Goal: Task Accomplishment & Management: Complete application form

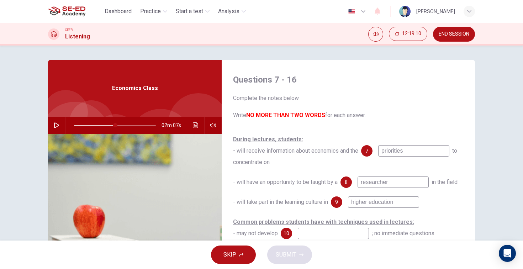
scroll to position [57, 0]
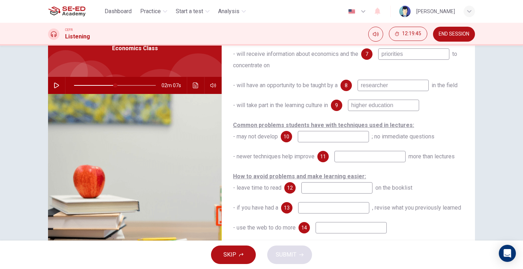
click at [74, 87] on span at bounding box center [115, 85] width 82 height 10
click at [57, 85] on icon "button" at bounding box center [57, 86] width 6 height 6
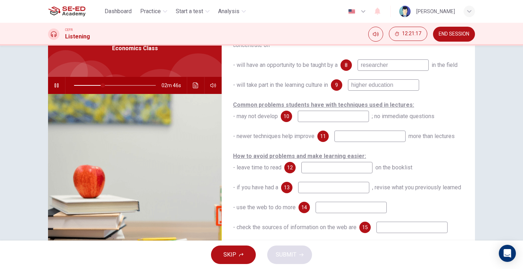
scroll to position [77, 0]
click at [356, 117] on input at bounding box center [333, 116] width 71 height 11
type input "45"
type input "u"
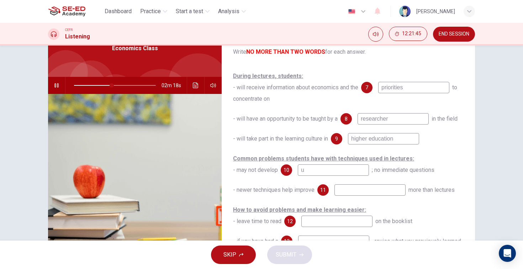
scroll to position [38, 0]
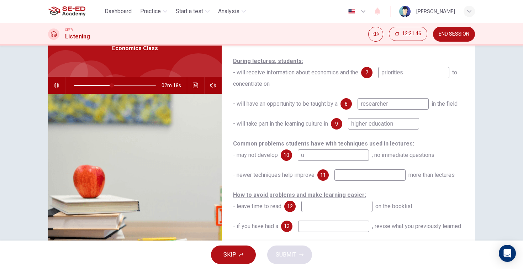
type input "46"
type input "s"
type input "47"
type input "studen"
type input "47"
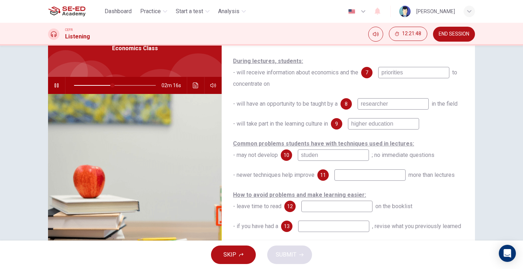
type input "student"
type input "48"
type input "students"
type input "48"
type input "students'"
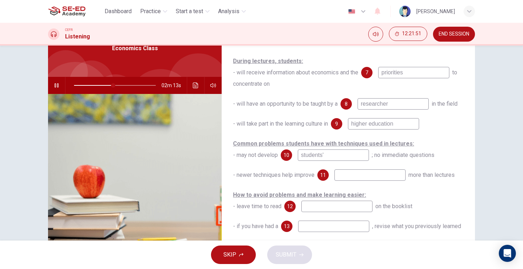
type input "48"
type input "students"
type input "49"
type input "student"
type input "49"
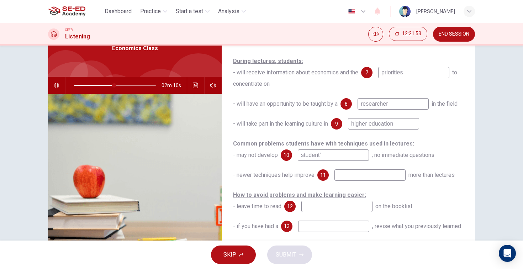
type input "student's"
type input "49"
type input "student's"
type input "50"
type input "student's u"
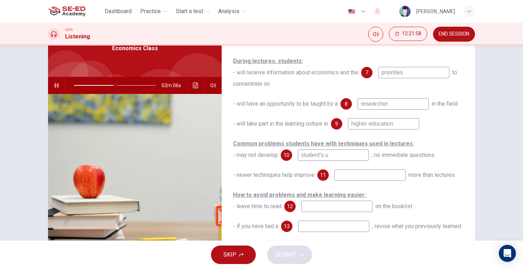
type input "51"
type input "student's u"
click at [364, 177] on input at bounding box center [370, 174] width 71 height 11
type input "51"
type input "le"
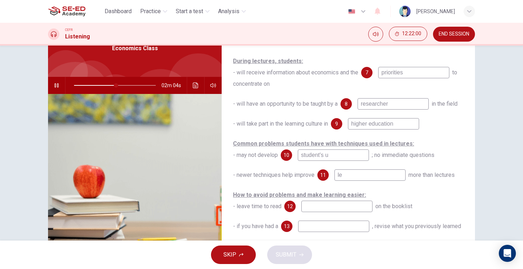
type input "52"
type input "learning"
type input "52"
type input "learning out"
type input "53"
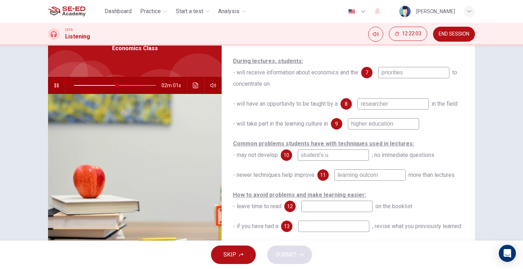
type input "learning outcome"
type input "53"
type input "learning outcomes"
type input "53"
type input "learning outcomes"
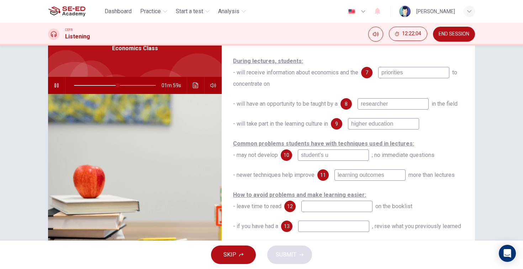
click at [340, 156] on input "student's u" at bounding box center [333, 155] width 71 height 11
type input "student's ud"
type input "54"
type input "student's un"
type input "54"
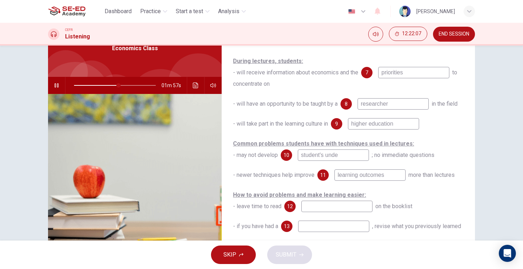
type input "student's under"
type input "55"
type input "student's understand"
type input "55"
type input "student's understandin"
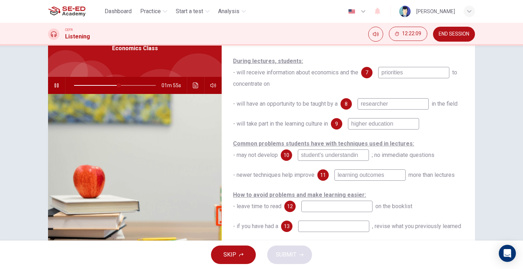
type input "55"
type input "student's understanding"
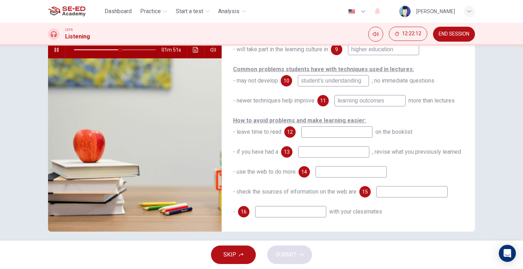
scroll to position [80, 0]
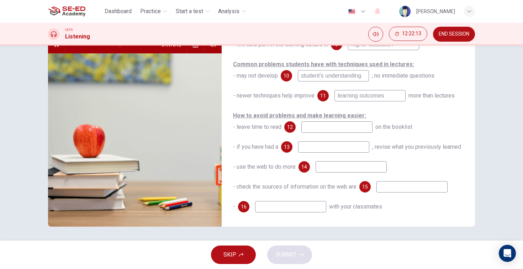
type input "57"
type input "student's understanding"
click at [336, 128] on input at bounding box center [337, 126] width 71 height 11
type input "66"
type input "a"
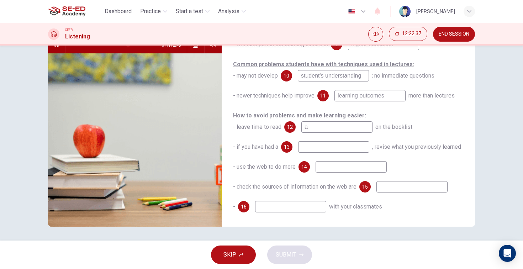
type input "66"
type input "all"
type input "67"
type input "all item"
type input "67"
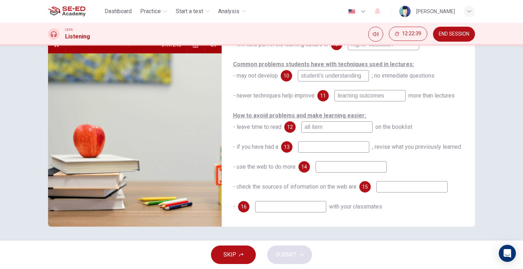
type input "all items"
type input "67"
type input "all items"
click at [327, 150] on input at bounding box center [333, 146] width 71 height 11
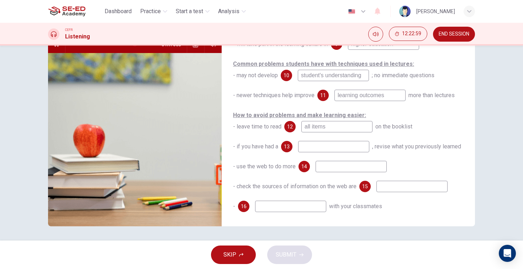
type input "75"
type input "ga"
type input "75"
type input "gap y"
type input "76"
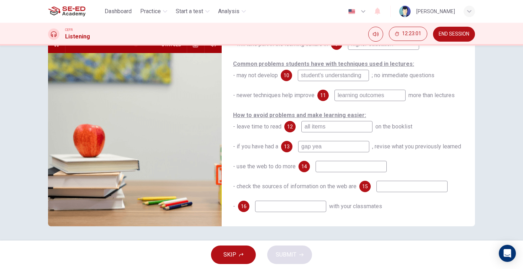
type input "gap year"
type input "78"
type input "gap year"
click at [338, 167] on input at bounding box center [351, 166] width 71 height 11
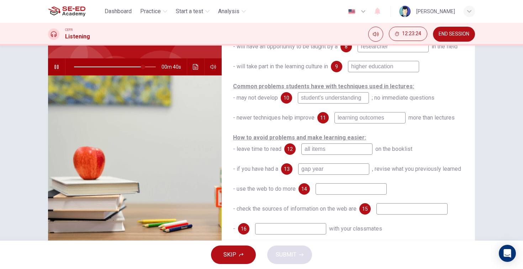
scroll to position [77, 0]
type input "87"
type input "res"
type input "87"
type input "resourc"
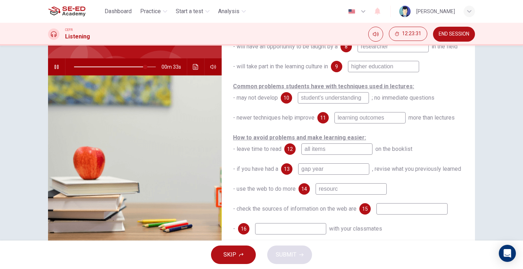
type input "87"
type input "resources"
type input "90"
type input "resources"
click at [442, 209] on input at bounding box center [412, 208] width 71 height 11
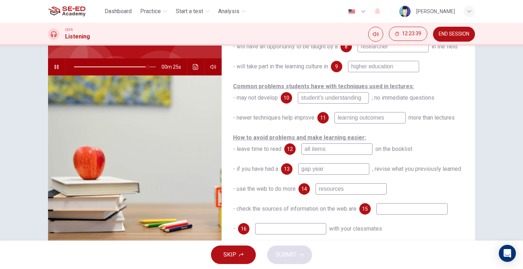
type input "90"
type input "rel"
type input "91"
type input "reliab"
type input "91"
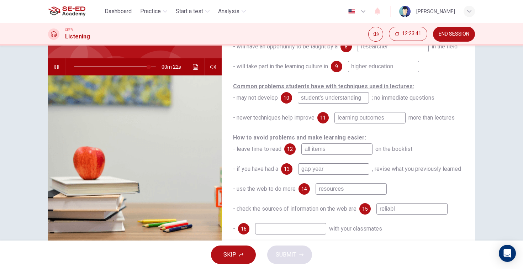
type input "reliable"
type input "92"
type input "reliable"
click at [298, 231] on input at bounding box center [290, 228] width 71 height 11
type input "93"
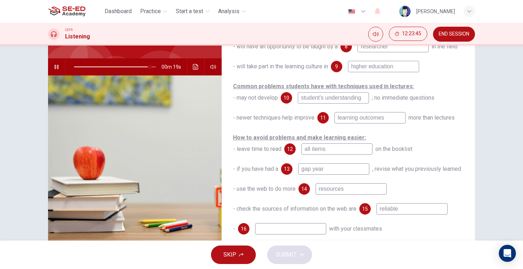
type input "D"
type input "93"
type input "Di"
type input "93"
type input "Dis"
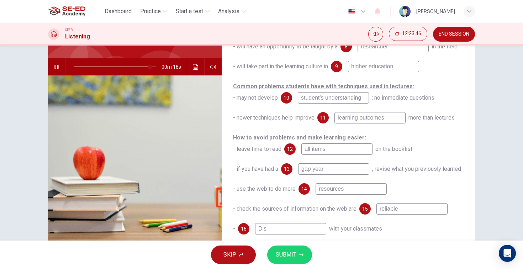
type input "93"
type input "Disc"
type input "93"
type input "Discu"
type input "93"
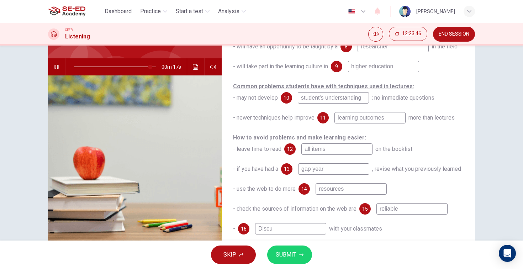
type input "Discus"
type input "93"
type input "Discuss"
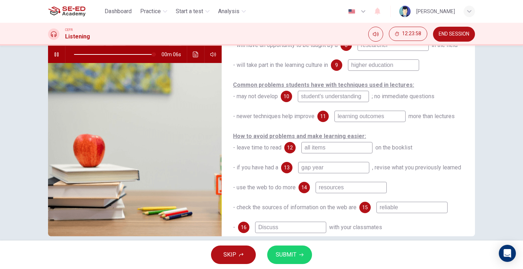
scroll to position [66, 0]
type input "0"
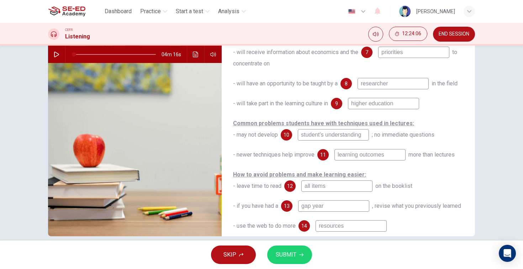
scroll to position [27, 0]
type input "Discuss"
click at [301, 252] on button "SUBMIT" at bounding box center [289, 255] width 45 height 19
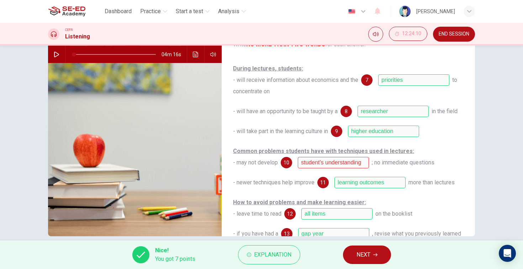
scroll to position [0, 0]
click at [362, 256] on span "NEXT" at bounding box center [364, 255] width 14 height 10
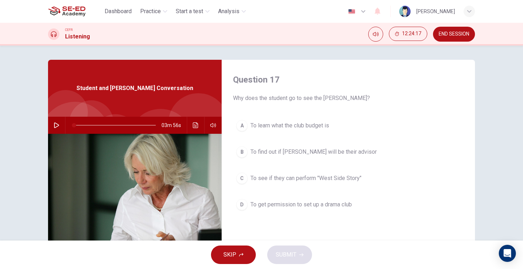
click at [56, 123] on icon "button" at bounding box center [56, 125] width 5 height 6
click at [318, 154] on span "To find out if [PERSON_NAME] will be their advisor" at bounding box center [314, 152] width 126 height 9
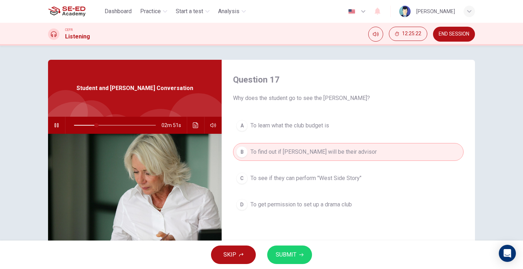
click at [294, 255] on span "SUBMIT" at bounding box center [286, 255] width 21 height 10
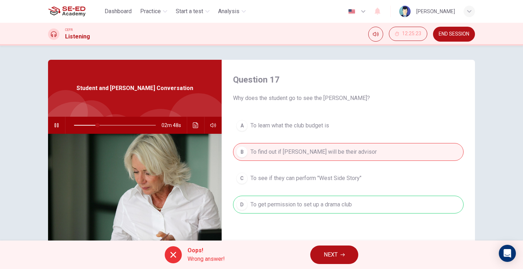
click at [56, 124] on icon "button" at bounding box center [57, 125] width 6 height 6
click at [58, 127] on icon "button" at bounding box center [57, 125] width 6 height 6
click at [336, 255] on span "NEXT" at bounding box center [331, 255] width 14 height 10
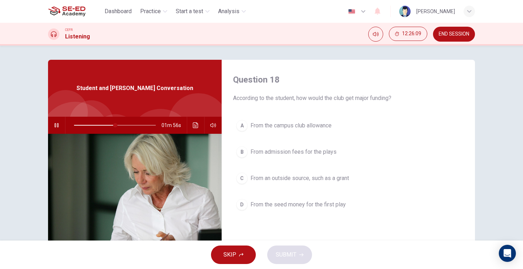
click at [332, 209] on button "D From the seed money for the first play" at bounding box center [348, 205] width 231 height 18
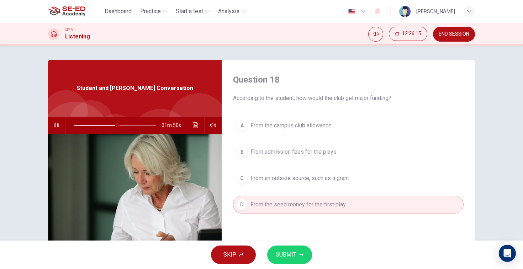
click at [294, 250] on button "SUBMIT" at bounding box center [289, 255] width 45 height 19
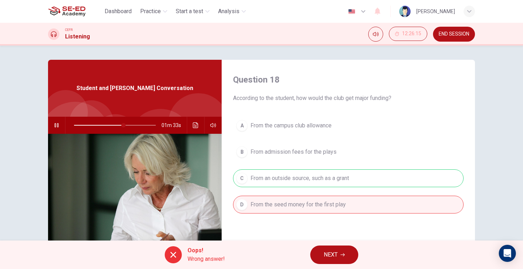
click at [341, 255] on button "NEXT" at bounding box center [334, 255] width 48 height 19
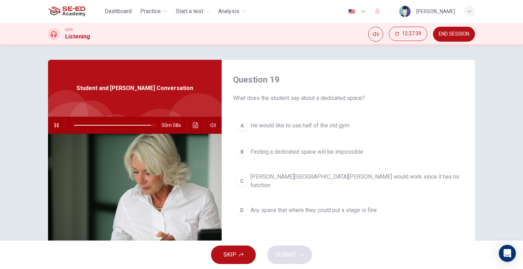
click at [74, 125] on span at bounding box center [113, 125] width 79 height 1
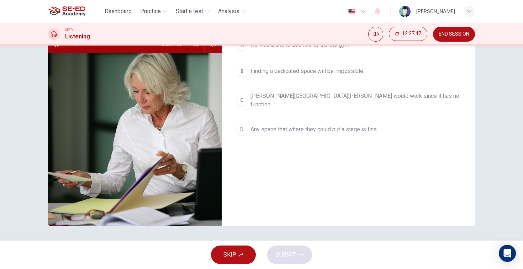
click at [55, 51] on button "button" at bounding box center [56, 44] width 11 height 17
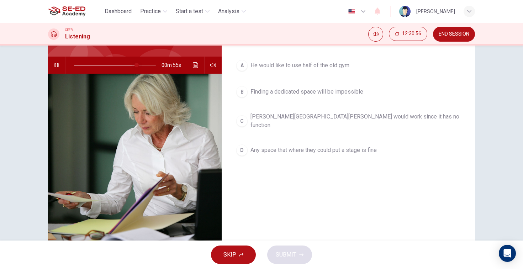
click at [135, 64] on span at bounding box center [137, 65] width 4 height 4
type input "0"
click at [290, 95] on span "Finding a dedicated space will be impossible" at bounding box center [307, 92] width 113 height 9
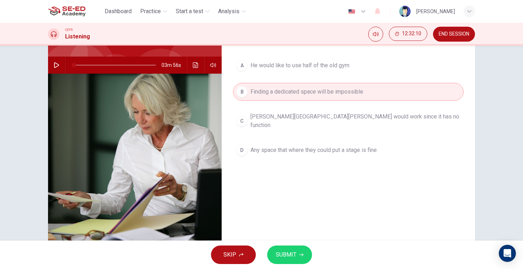
click at [292, 252] on span "SUBMIT" at bounding box center [286, 255] width 21 height 10
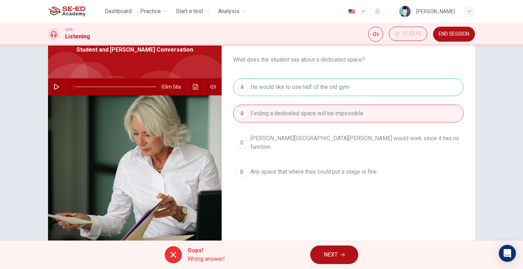
scroll to position [37, 0]
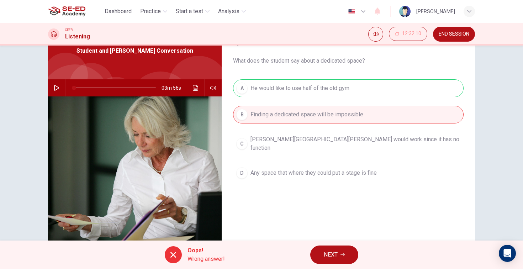
click at [351, 260] on button "NEXT" at bounding box center [334, 255] width 48 height 19
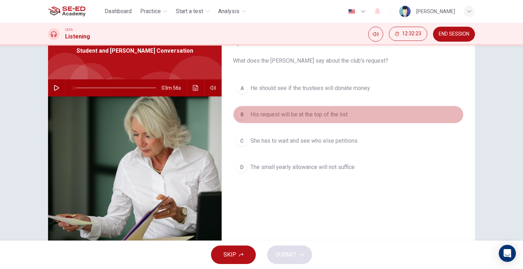
click at [345, 121] on button "B His request will be at the top of the list" at bounding box center [348, 115] width 231 height 18
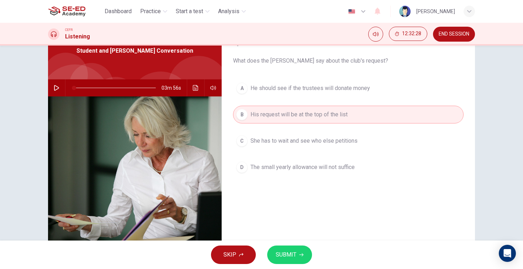
click at [290, 261] on button "SUBMIT" at bounding box center [289, 255] width 45 height 19
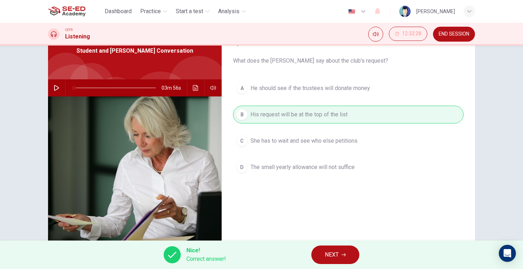
click at [322, 256] on button "NEXT" at bounding box center [335, 255] width 48 height 19
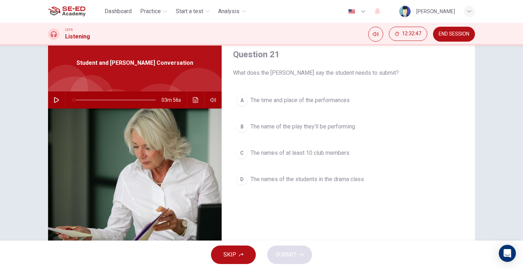
scroll to position [26, 0]
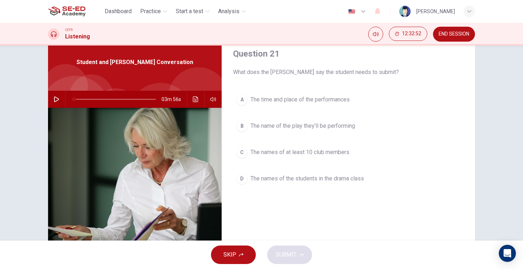
click at [342, 103] on span "The time and place of the performances" at bounding box center [300, 99] width 99 height 9
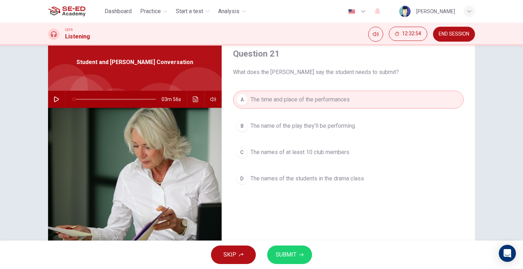
click at [335, 119] on button "B The name of the play they'll be performing" at bounding box center [348, 126] width 231 height 18
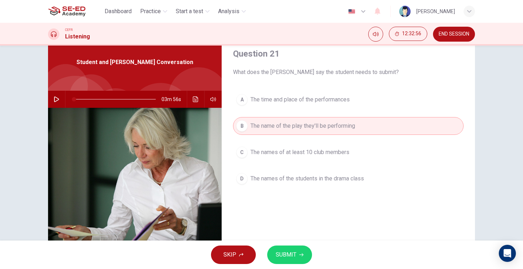
click at [337, 101] on span "The time and place of the performances" at bounding box center [300, 99] width 99 height 9
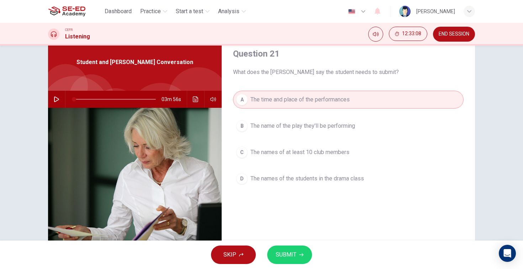
click at [343, 153] on span "The names of at least 10 club members" at bounding box center [300, 152] width 99 height 9
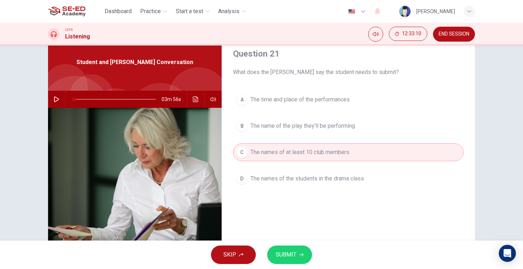
click at [286, 260] on button "SUBMIT" at bounding box center [289, 255] width 45 height 19
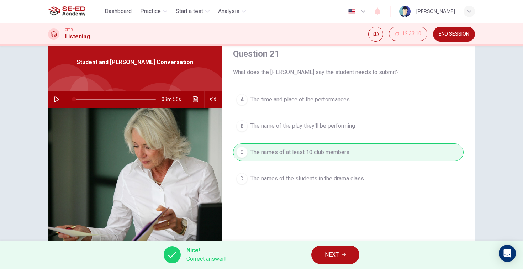
click at [334, 260] on button "NEXT" at bounding box center [335, 255] width 48 height 19
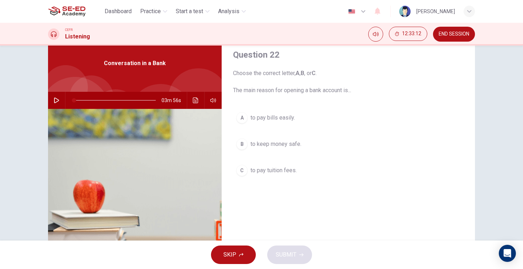
scroll to position [25, 0]
click at [56, 97] on icon "button" at bounding box center [57, 100] width 6 height 6
click at [251, 117] on span "to pay bills easily." at bounding box center [273, 117] width 44 height 9
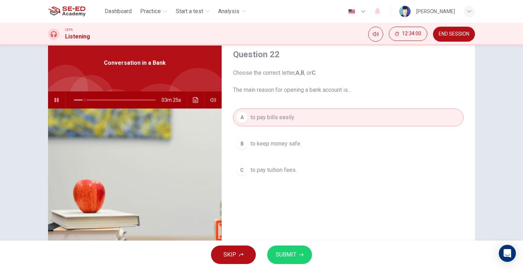
click at [294, 263] on button "SUBMIT" at bounding box center [289, 255] width 45 height 19
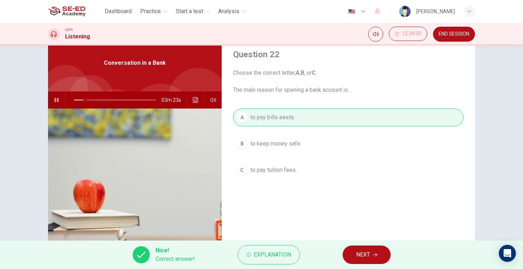
click at [361, 250] on span "NEXT" at bounding box center [363, 255] width 14 height 10
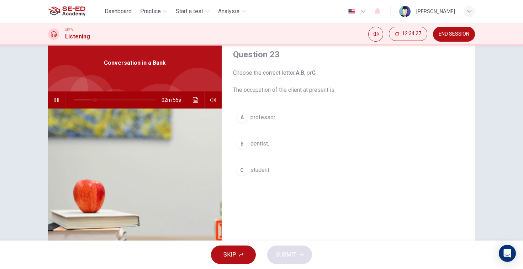
click at [93, 100] on span at bounding box center [95, 100] width 4 height 4
click at [266, 173] on span "student." at bounding box center [261, 170] width 20 height 9
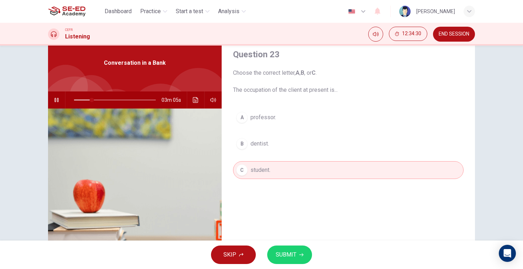
click at [292, 261] on button "SUBMIT" at bounding box center [289, 255] width 45 height 19
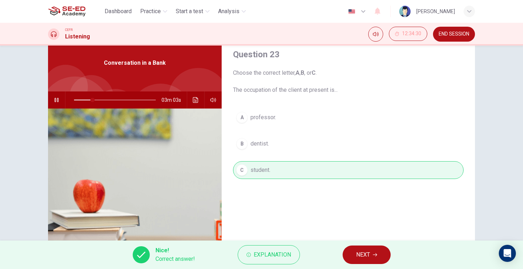
click at [361, 259] on span "NEXT" at bounding box center [363, 255] width 14 height 10
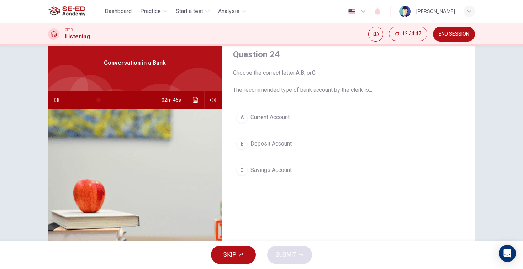
click at [298, 145] on button "B Deposit Account" at bounding box center [348, 144] width 231 height 18
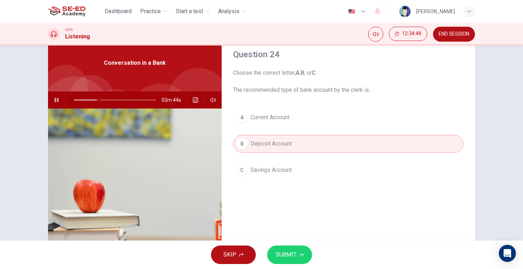
click at [297, 257] on button "SUBMIT" at bounding box center [289, 255] width 45 height 19
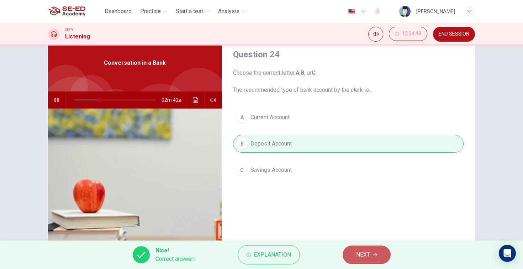
click at [358, 257] on span "NEXT" at bounding box center [363, 255] width 14 height 10
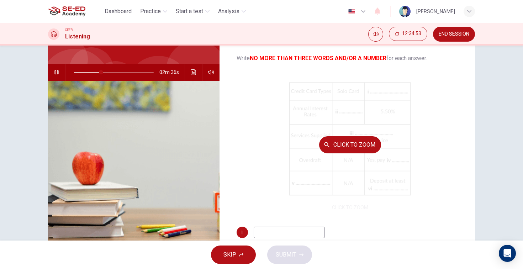
scroll to position [2, 0]
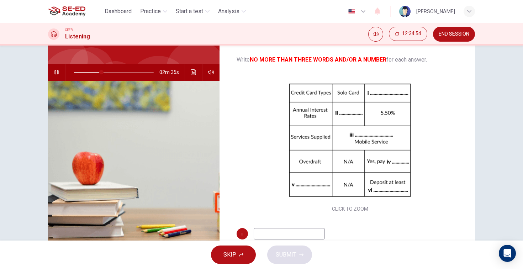
click at [56, 72] on icon "button" at bounding box center [57, 72] width 6 height 6
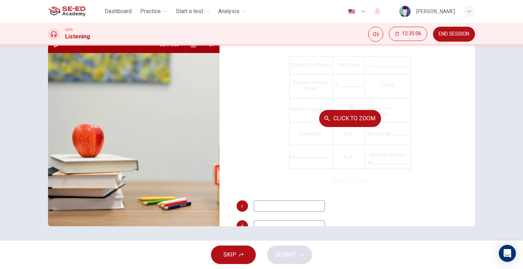
scroll to position [0, 0]
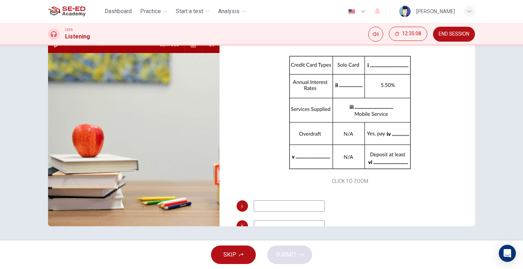
click at [55, 47] on icon "button" at bounding box center [56, 45] width 5 height 6
click at [298, 210] on input at bounding box center [289, 205] width 71 height 11
click at [297, 224] on input at bounding box center [289, 225] width 71 height 11
type input "38"
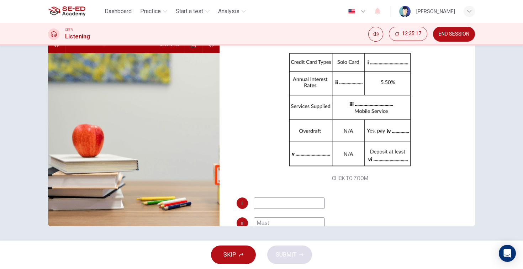
type input "Maste"
type input "38"
type input "Master"
type input "39"
type input "Master Card"
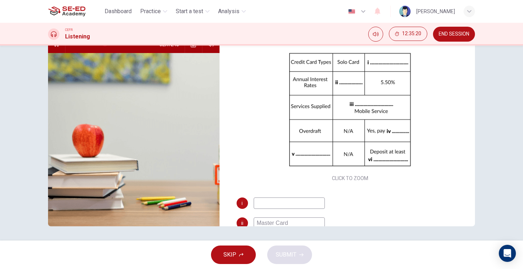
type input "40"
type input "Master Card"
click at [311, 200] on input at bounding box center [289, 203] width 71 height 11
click at [56, 47] on button "button" at bounding box center [56, 44] width 11 height 17
type input "43"
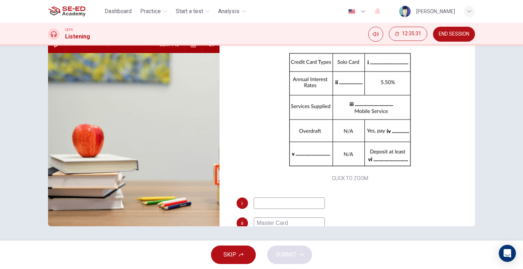
click at [266, 206] on input at bounding box center [289, 203] width 71 height 11
type input "Master Card"
click at [303, 225] on input "Master Card" at bounding box center [289, 223] width 71 height 11
type input "M"
click at [55, 48] on button "button" at bounding box center [56, 44] width 11 height 17
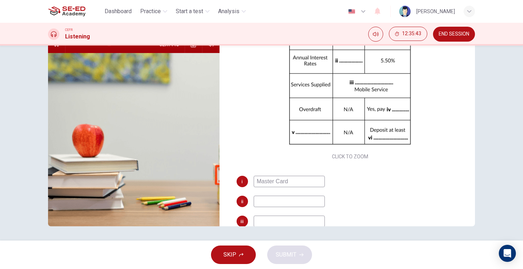
scroll to position [28, 0]
type input "46"
click at [319, 201] on input at bounding box center [289, 200] width 71 height 11
type input "2"
type input "46"
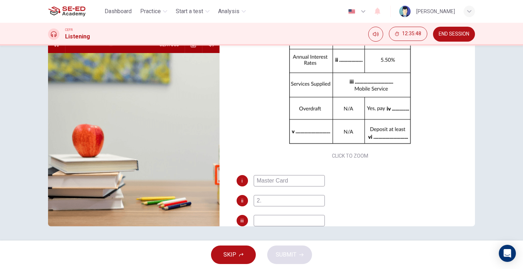
type input "2.5"
type input "47"
type input "2.5%"
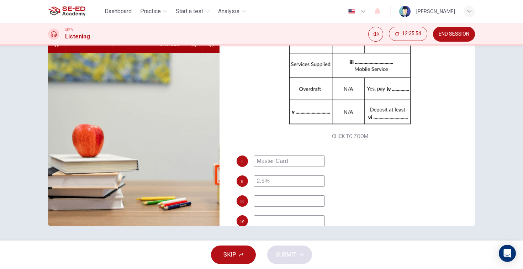
scroll to position [48, 0]
type input "51"
type input "2.5%"
click at [316, 201] on input at bounding box center [289, 200] width 71 height 11
type input "52"
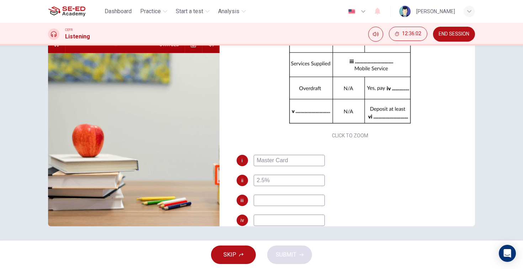
type input "I"
type input "53"
type input "Inter"
type input "53"
type input "Internet"
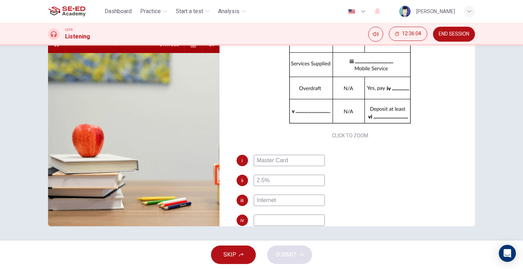
type input "54"
type input "Internet Ser"
type input "54"
type input "Internet Service"
type input "55"
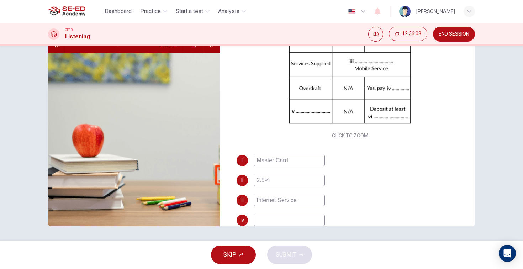
type input "Internet Service"
click at [310, 219] on input at bounding box center [289, 220] width 71 height 11
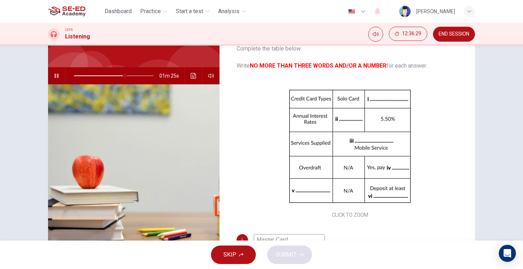
scroll to position [46, 0]
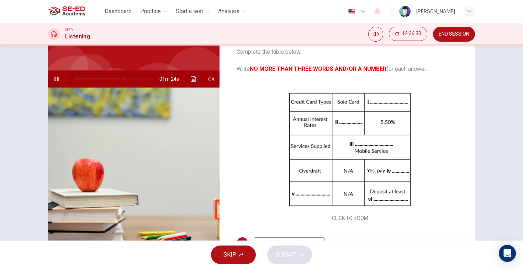
click at [123, 78] on span at bounding box center [125, 79] width 4 height 4
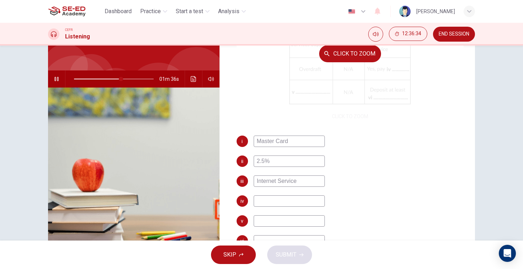
scroll to position [54, 0]
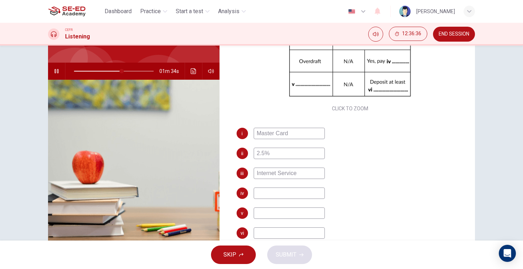
click at [309, 190] on input at bounding box center [289, 193] width 71 height 11
type input "62"
type input "co"
type input "62"
type input "com"
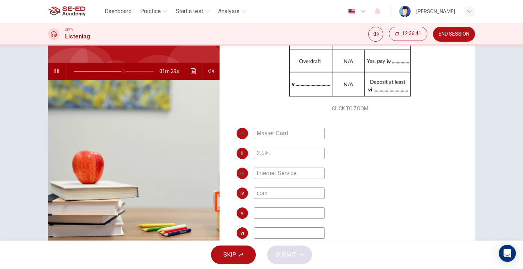
type input "63"
type input "common m"
type input "63"
type input "common money"
type input "64"
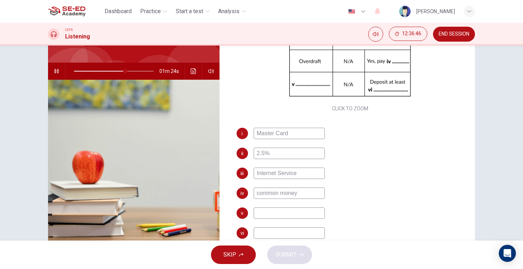
type input "common money"
click at [117, 71] on span at bounding box center [99, 71] width 51 height 1
type input "64"
drag, startPoint x: 279, startPoint y: 196, endPoint x: 255, endPoint y: 196, distance: 24.2
click at [255, 196] on input "common money" at bounding box center [289, 193] width 71 height 11
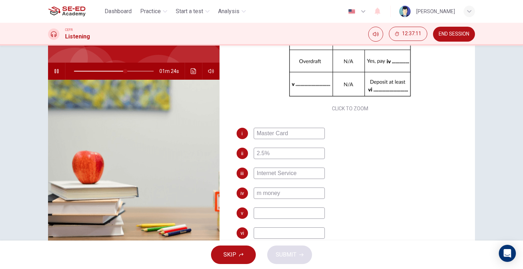
type input "mo money"
type input "65"
type input "more money"
type input "65"
type input "more money"
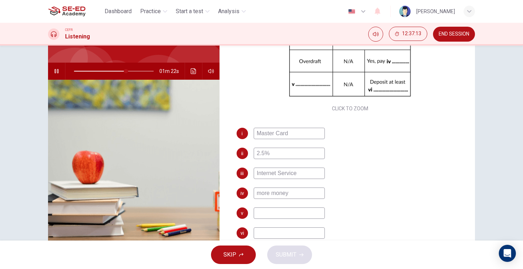
click at [277, 213] on input at bounding box center [289, 213] width 71 height 11
type input "74"
type input "Re"
type input "74"
type input "Rea"
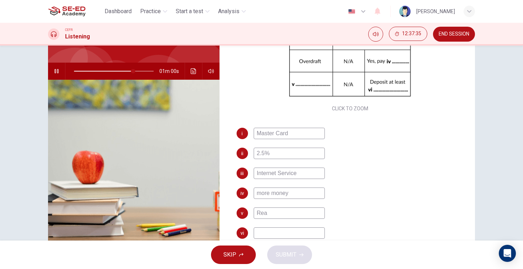
type input "75"
type input "Re"
type input "75"
type input "Req"
type input "76"
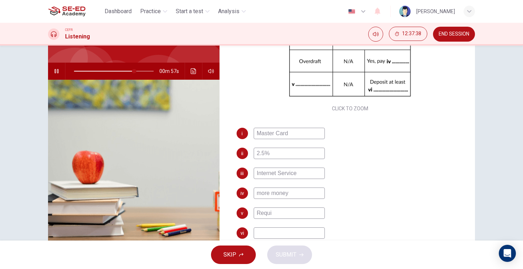
type input "Requir"
type input "76"
type input "Requirment"
type input "77"
type input "Requirement"
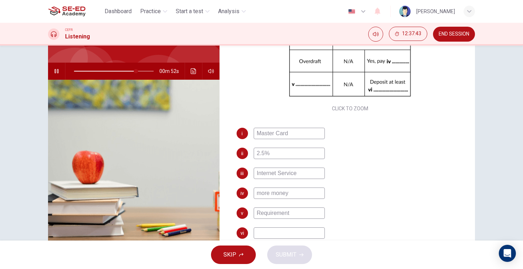
type input "78"
type input "Requirement"
click at [282, 233] on input at bounding box center [289, 232] width 71 height 11
type input "79"
type input "1"
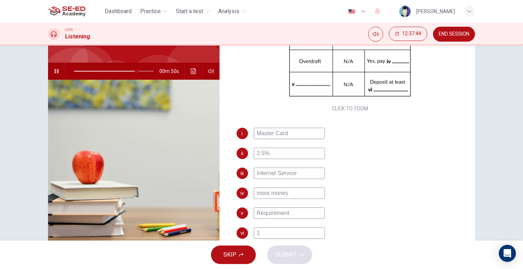
type input "79"
type input "12"
type input "79"
type input "1"
type input "80"
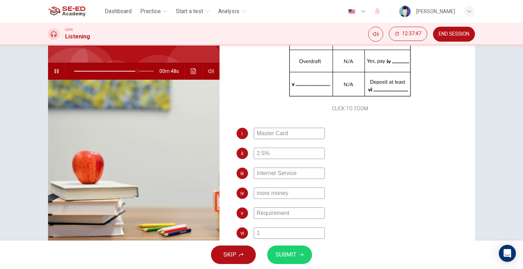
type input "15"
type input "80"
type input "150"
type input "80"
type input "1500"
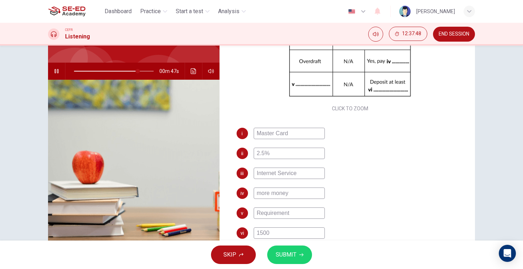
type input "80"
type input "1500"
type input "81"
type input "1500 p"
type input "82"
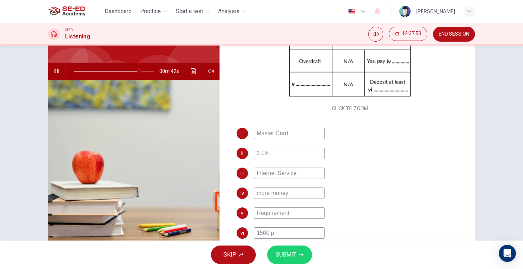
type input "1500 po"
type input "83"
type input "1500 pou"
type input "83"
type input "1500 poun"
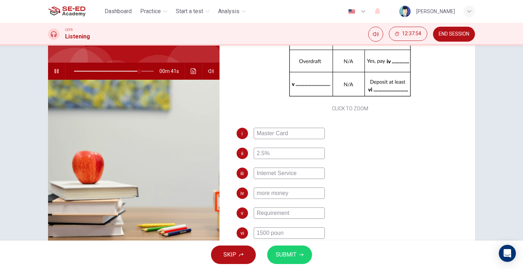
type input "83"
type input "1500 pound"
type input "83"
type input "1500 pounds"
type input "84"
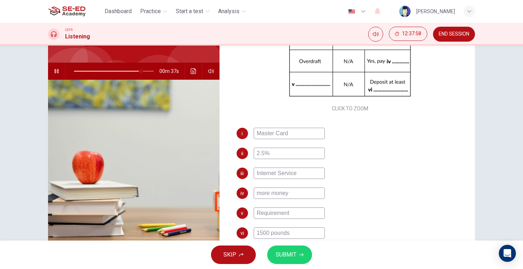
type input "1500 pounds"
click at [302, 214] on input "Requirement" at bounding box center [289, 213] width 71 height 11
click at [294, 255] on span "SUBMIT" at bounding box center [286, 255] width 21 height 10
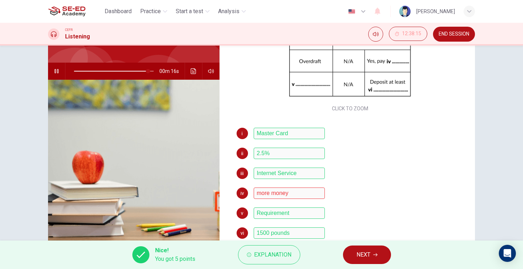
click at [57, 71] on icon "button" at bounding box center [56, 71] width 4 height 4
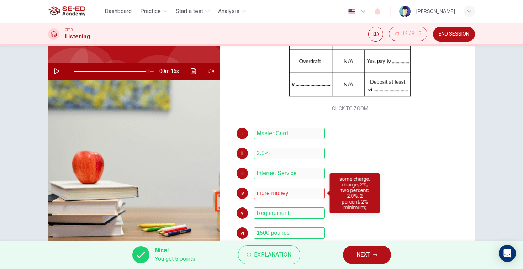
scroll to position [0, 0]
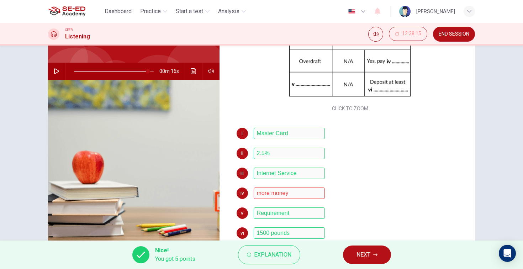
click at [373, 253] on button "NEXT" at bounding box center [367, 255] width 48 height 19
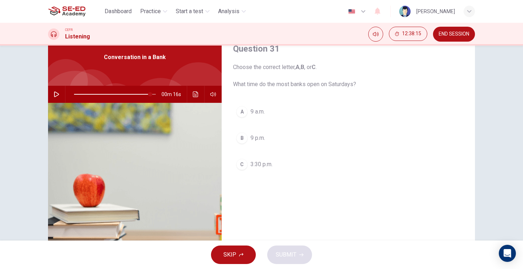
scroll to position [30, 0]
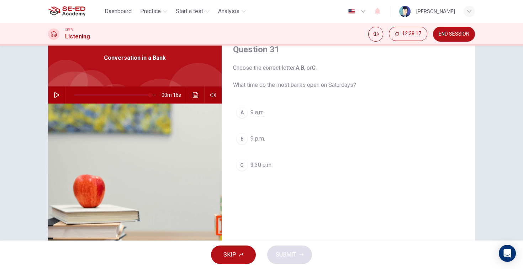
click at [59, 96] on icon "button" at bounding box center [57, 95] width 6 height 6
click at [261, 164] on span "3:30 p.m." at bounding box center [262, 165] width 22 height 9
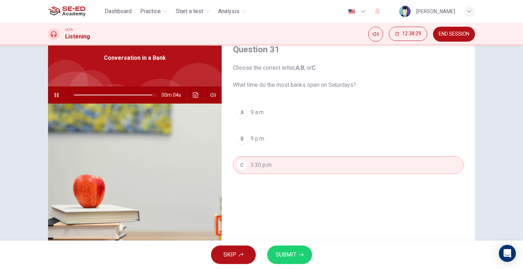
click at [302, 255] on icon "button" at bounding box center [301, 255] width 4 height 4
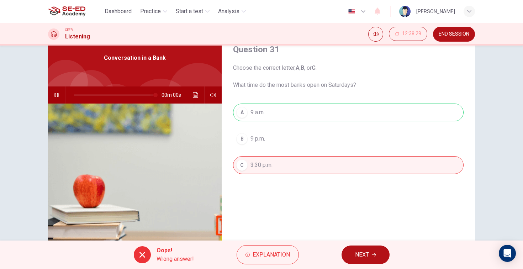
click at [153, 95] on span at bounding box center [155, 95] width 4 height 4
type input "98"
click at [368, 255] on span "NEXT" at bounding box center [362, 255] width 14 height 10
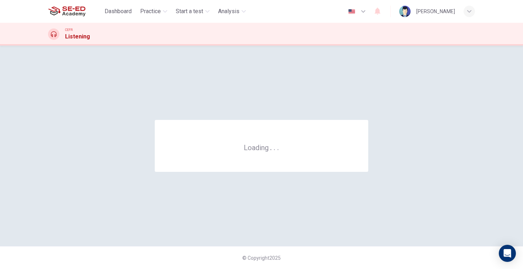
scroll to position [0, 0]
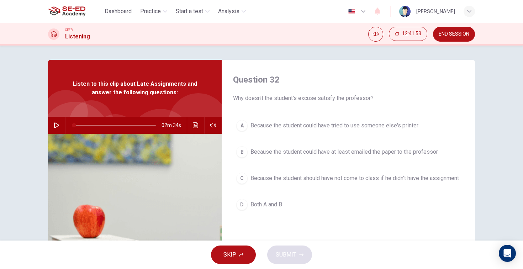
click at [56, 126] on icon "button" at bounding box center [57, 125] width 6 height 6
click at [78, 126] on span at bounding box center [115, 125] width 82 height 10
click at [280, 209] on span "Both A and B" at bounding box center [267, 204] width 32 height 9
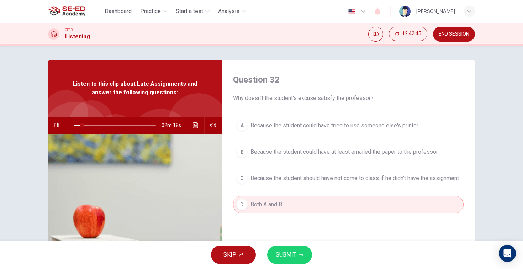
click at [300, 260] on button "SUBMIT" at bounding box center [289, 255] width 45 height 19
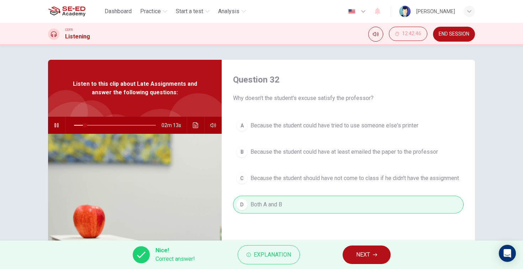
click at [368, 259] on span "NEXT" at bounding box center [363, 255] width 14 height 10
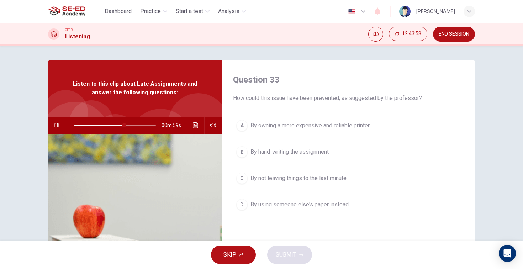
click at [309, 176] on span "By not leaving things to the last minute" at bounding box center [299, 178] width 96 height 9
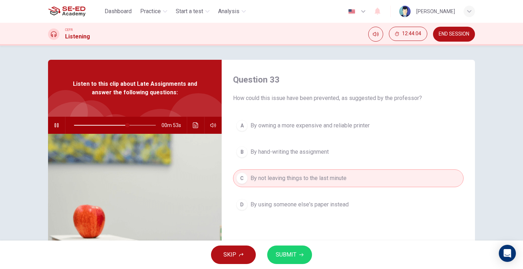
click at [293, 257] on span "SUBMIT" at bounding box center [286, 255] width 21 height 10
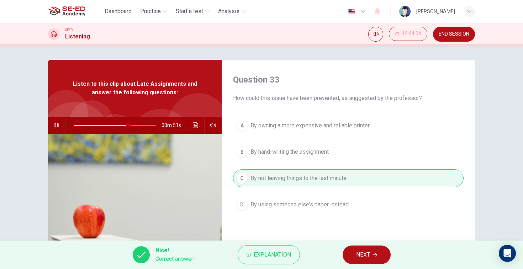
click at [374, 261] on button "NEXT" at bounding box center [367, 255] width 48 height 19
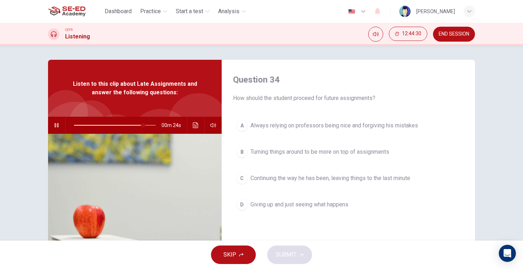
click at [371, 152] on span "Turning things around to be more on top of assignments" at bounding box center [320, 152] width 139 height 9
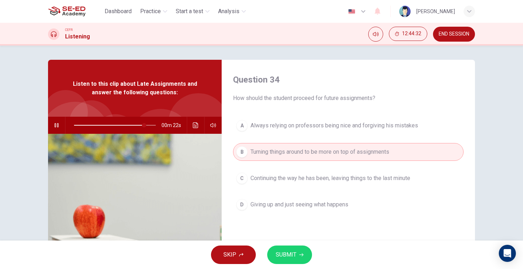
click at [304, 248] on button "SUBMIT" at bounding box center [289, 255] width 45 height 19
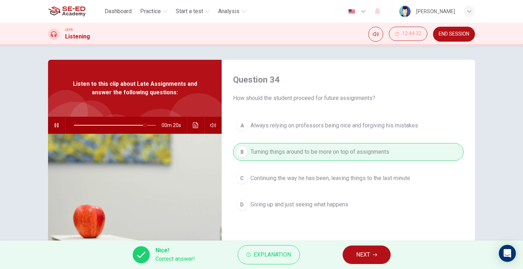
click at [374, 252] on button "NEXT" at bounding box center [367, 255] width 48 height 19
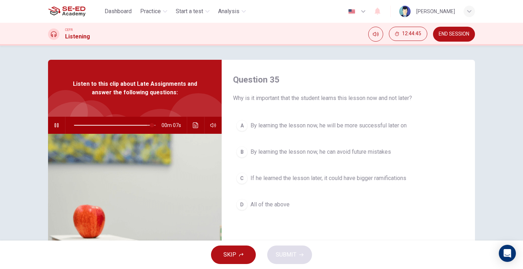
click at [150, 125] on span at bounding box center [152, 125] width 4 height 4
click at [143, 125] on span at bounding box center [145, 125] width 4 height 4
click at [278, 209] on button "D All of the above" at bounding box center [348, 205] width 231 height 18
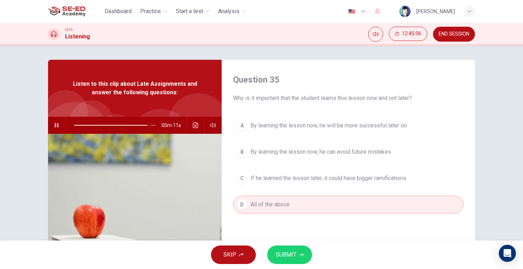
click at [301, 254] on icon "button" at bounding box center [301, 255] width 4 height 4
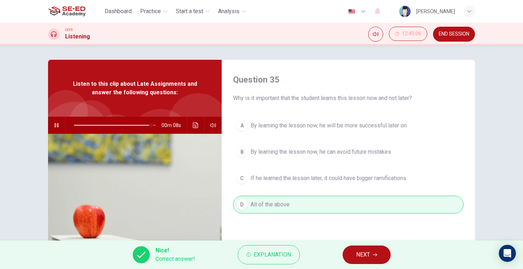
click at [366, 255] on span "NEXT" at bounding box center [363, 255] width 14 height 10
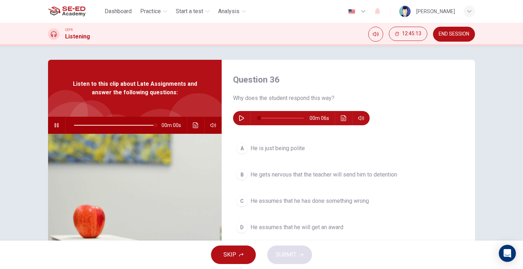
type input "0"
click at [240, 121] on button "button" at bounding box center [241, 118] width 11 height 14
type input "0"
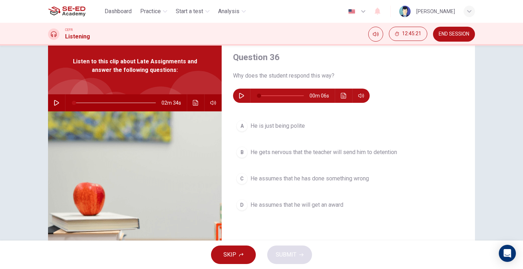
scroll to position [29, 0]
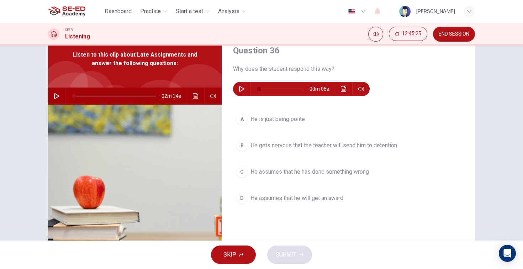
click at [352, 173] on span "He assumes that he has done something wrong" at bounding box center [310, 172] width 119 height 9
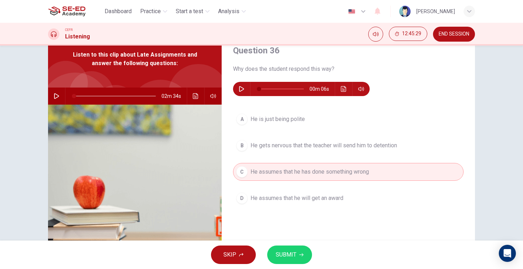
click at [299, 253] on icon "button" at bounding box center [301, 255] width 4 height 4
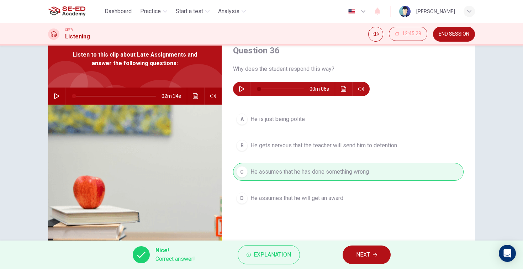
click at [366, 256] on span "NEXT" at bounding box center [363, 255] width 14 height 10
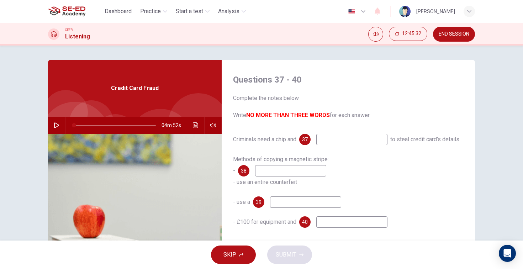
click at [56, 125] on icon "button" at bounding box center [57, 125] width 6 height 6
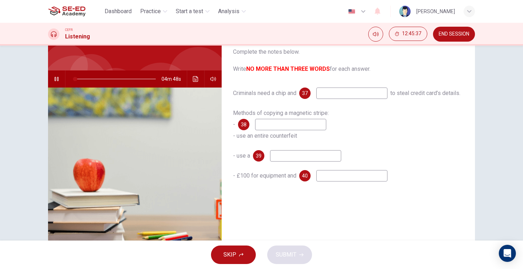
scroll to position [38, 0]
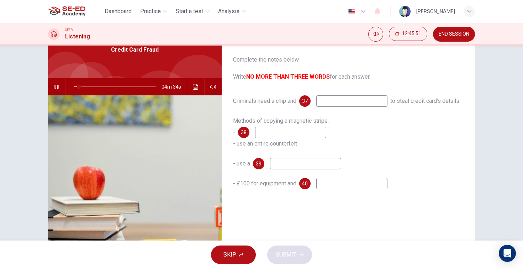
click at [360, 100] on input at bounding box center [351, 100] width 71 height 11
type input "10"
type input "pin"
type input "11"
type input "pin"
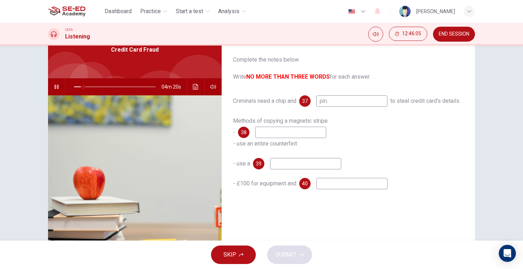
click at [294, 138] on input at bounding box center [290, 132] width 71 height 11
type input "20"
click at [277, 169] on input at bounding box center [305, 163] width 71 height 11
click at [87, 86] on span at bounding box center [115, 87] width 82 height 10
click at [58, 86] on icon "button" at bounding box center [57, 87] width 6 height 6
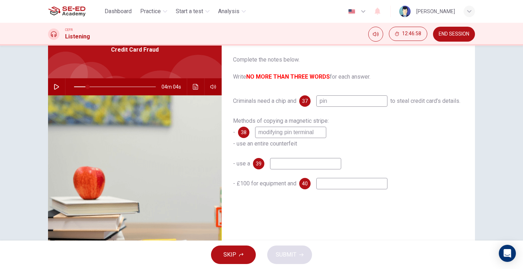
click at [58, 87] on icon "button" at bounding box center [56, 87] width 5 height 6
click at [327, 169] on input at bounding box center [305, 163] width 71 height 11
click at [91, 87] on span at bounding box center [87, 87] width 26 height 1
click at [322, 169] on input "conceal camera" at bounding box center [305, 163] width 71 height 11
click at [328, 189] on input at bounding box center [351, 183] width 71 height 11
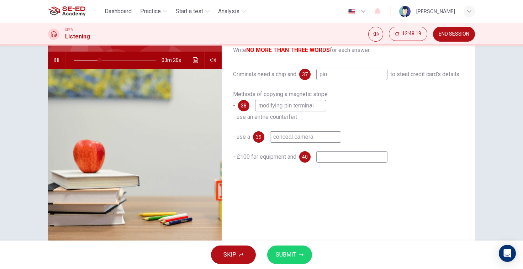
scroll to position [67, 0]
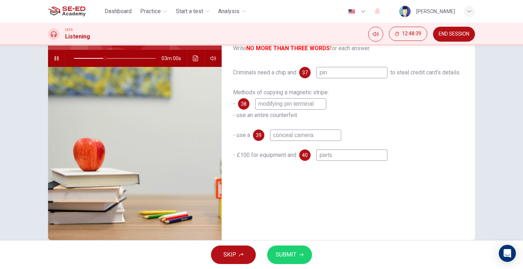
click at [297, 257] on button "SUBMIT" at bounding box center [289, 255] width 45 height 19
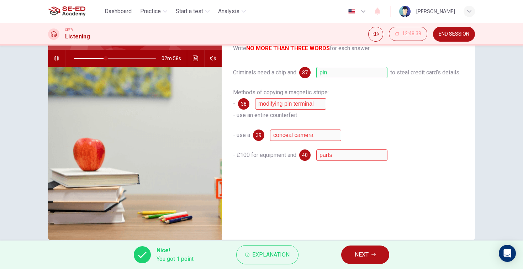
click at [58, 60] on icon "button" at bounding box center [56, 58] width 4 height 4
click at [362, 256] on span "NEXT" at bounding box center [362, 255] width 14 height 10
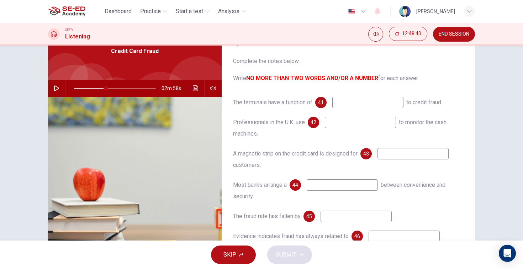
scroll to position [34, 0]
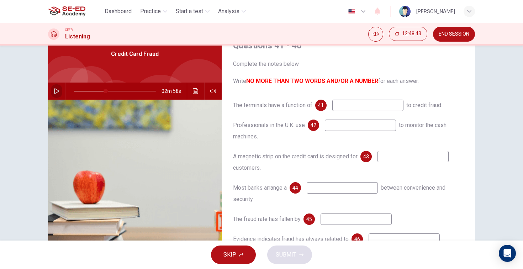
click at [57, 93] on icon "button" at bounding box center [56, 91] width 5 height 6
click at [103, 91] on span at bounding box center [103, 91] width 4 height 4
click at [90, 91] on span at bounding box center [115, 91] width 82 height 10
click at [82, 91] on span at bounding box center [115, 91] width 82 height 10
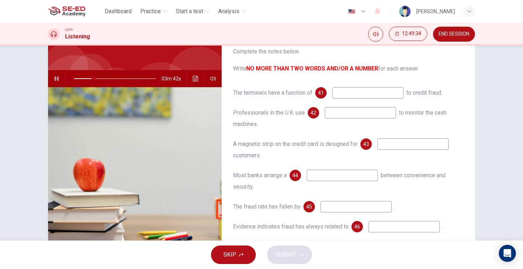
scroll to position [44, 0]
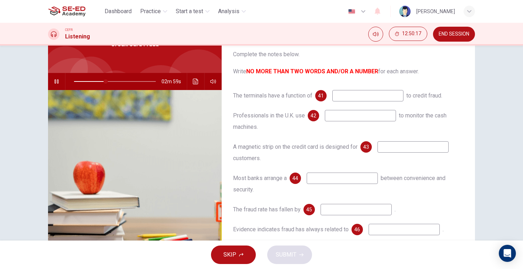
click at [378, 96] on input at bounding box center [367, 95] width 71 height 11
click at [360, 117] on input at bounding box center [360, 115] width 71 height 11
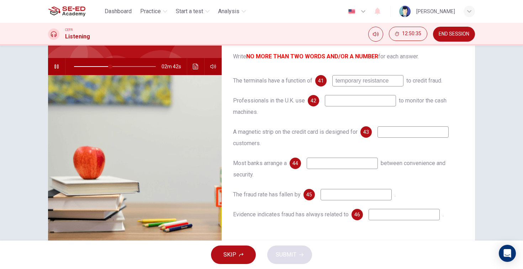
scroll to position [58, 0]
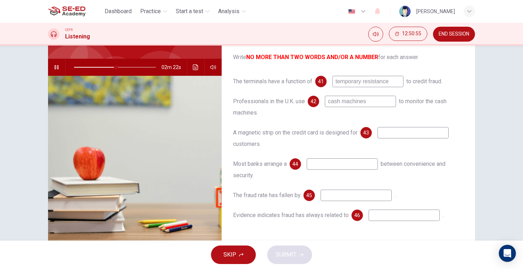
click at [396, 133] on input at bounding box center [413, 132] width 71 height 11
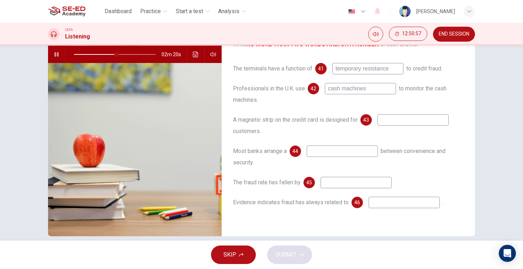
scroll to position [72, 0]
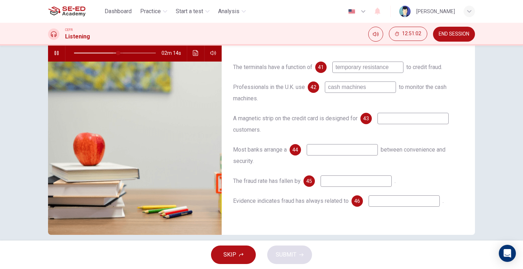
click at [116, 52] on span at bounding box center [118, 53] width 4 height 4
drag, startPoint x: 369, startPoint y: 88, endPoint x: 331, endPoint y: 88, distance: 37.7
click at [331, 88] on input "cash machines" at bounding box center [360, 87] width 71 height 11
click at [60, 51] on button "button" at bounding box center [56, 52] width 11 height 17
click at [117, 53] on span at bounding box center [119, 53] width 4 height 4
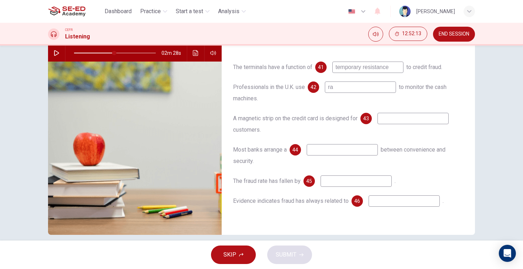
scroll to position [81, 0]
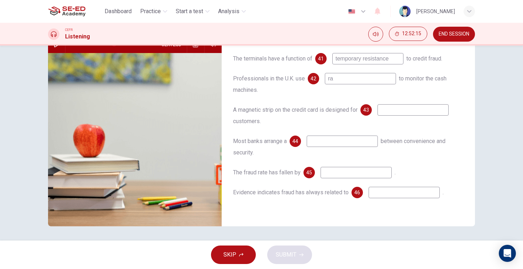
click at [57, 48] on button "button" at bounding box center [56, 44] width 11 height 17
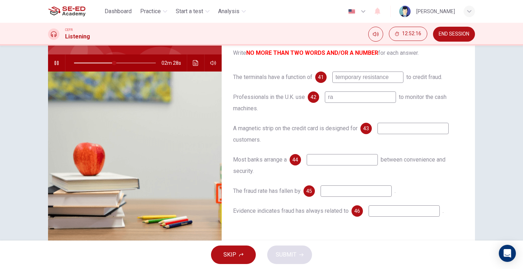
scroll to position [55, 0]
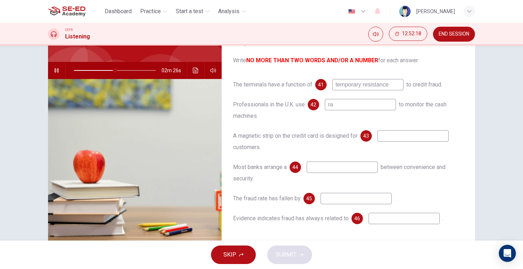
click at [357, 104] on input "ra" at bounding box center [360, 104] width 71 height 11
click at [415, 140] on input at bounding box center [413, 135] width 71 height 11
click at [384, 104] on input "radiator" at bounding box center [360, 104] width 71 height 11
click at [395, 141] on input at bounding box center [413, 135] width 71 height 11
click at [361, 164] on input at bounding box center [342, 167] width 71 height 11
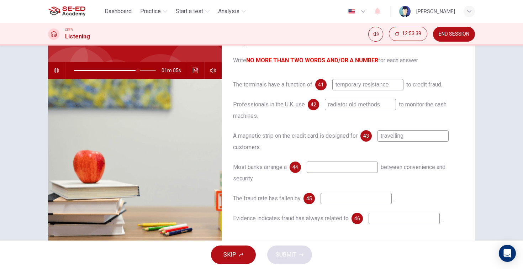
click at [370, 199] on input at bounding box center [356, 198] width 71 height 11
click at [137, 70] on span at bounding box center [139, 70] width 4 height 4
click at [325, 166] on input at bounding box center [342, 167] width 71 height 11
click at [338, 198] on input at bounding box center [356, 198] width 71 height 11
click at [403, 221] on input at bounding box center [404, 218] width 71 height 11
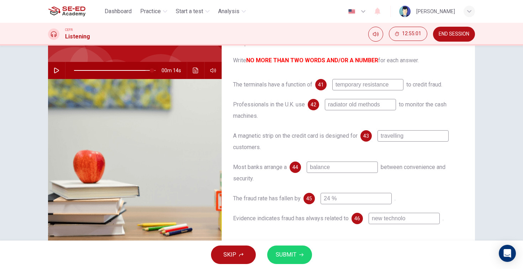
drag, startPoint x: 403, startPoint y: 221, endPoint x: 152, endPoint y: 71, distance: 291.5
click at [152, 71] on span at bounding box center [115, 71] width 82 height 10
click at [57, 69] on icon "button" at bounding box center [56, 71] width 5 height 6
click at [418, 219] on input "new technolo" at bounding box center [404, 218] width 71 height 11
click at [421, 238] on div "The terminals have a function of 41 temporary resistance to credit fraud. Profe…" at bounding box center [348, 158] width 231 height 159
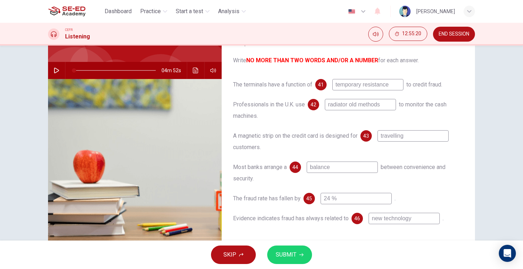
click at [384, 218] on input "new technology" at bounding box center [404, 218] width 71 height 11
click at [106, 70] on span at bounding box center [115, 71] width 82 height 10
click at [57, 70] on icon "button" at bounding box center [57, 71] width 6 height 6
drag, startPoint x: 387, startPoint y: 105, endPoint x: 353, endPoint y: 107, distance: 33.9
click at [353, 107] on input "radiator old methods" at bounding box center [360, 104] width 71 height 11
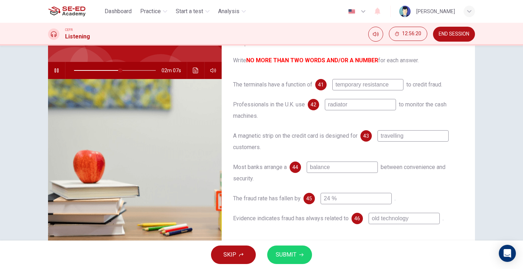
click at [380, 122] on div "The terminals have a function of 41 temporary resistance to credit fraud. Profe…" at bounding box center [348, 158] width 231 height 159
click at [77, 70] on span at bounding box center [98, 70] width 48 height 1
click at [107, 70] on span at bounding box center [115, 70] width 82 height 1
click at [106, 70] on span at bounding box center [108, 70] width 4 height 4
click at [292, 254] on span "SUBMIT" at bounding box center [286, 255] width 21 height 10
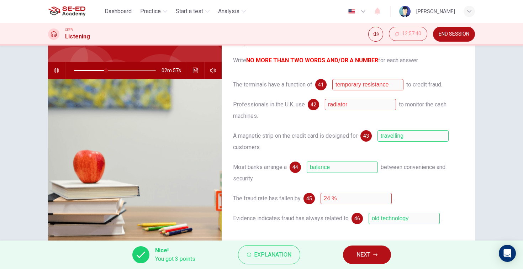
click at [58, 71] on icon "button" at bounding box center [57, 71] width 6 height 6
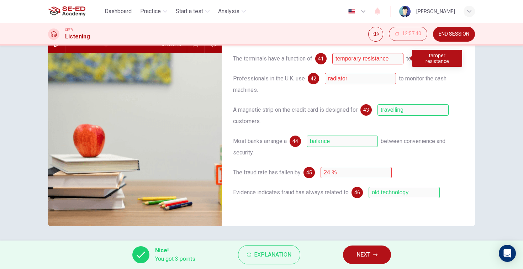
scroll to position [81, 0]
click at [361, 256] on span "NEXT" at bounding box center [364, 255] width 14 height 10
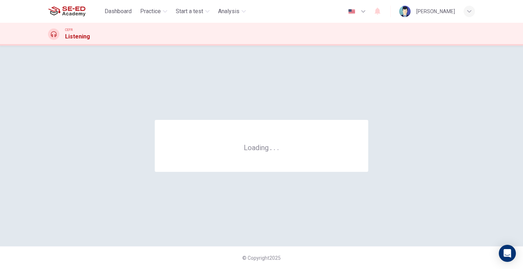
scroll to position [0, 0]
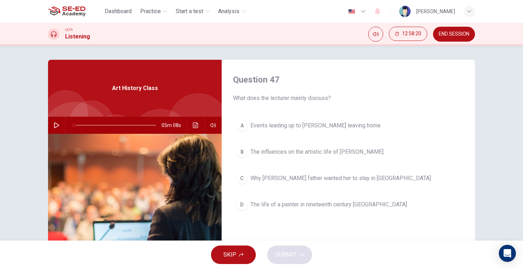
click at [54, 124] on icon "button" at bounding box center [57, 125] width 6 height 6
click at [358, 151] on span "The influences on the artistic life of [PERSON_NAME]" at bounding box center [317, 152] width 133 height 9
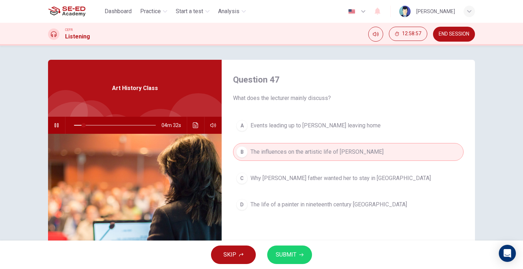
click at [293, 253] on span "SUBMIT" at bounding box center [286, 255] width 21 height 10
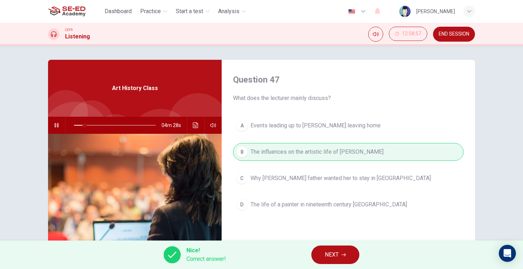
click at [328, 256] on span "NEXT" at bounding box center [332, 255] width 14 height 10
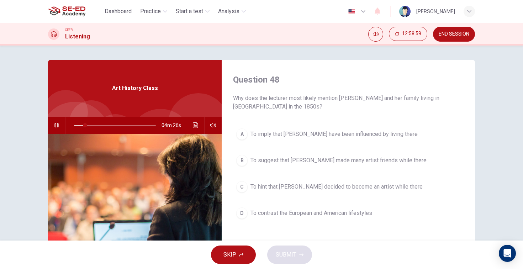
click at [58, 124] on icon "button" at bounding box center [56, 125] width 4 height 4
click at [58, 126] on icon "button" at bounding box center [56, 125] width 5 height 6
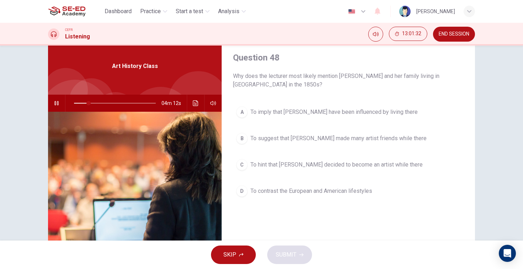
scroll to position [16, 0]
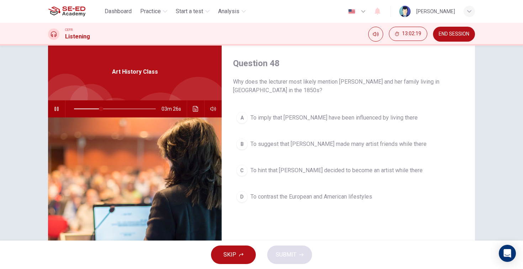
click at [386, 171] on span "To hint that [PERSON_NAME] decided to become an artist while there" at bounding box center [337, 170] width 172 height 9
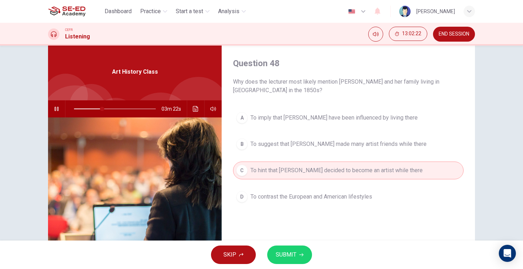
click at [303, 256] on button "SUBMIT" at bounding box center [289, 255] width 45 height 19
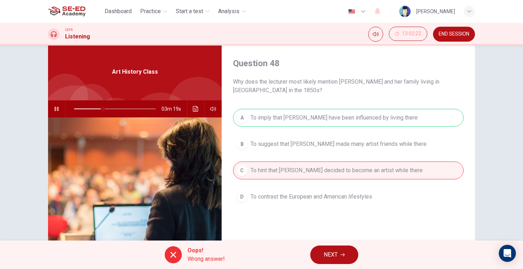
click at [333, 253] on span "NEXT" at bounding box center [331, 255] width 14 height 10
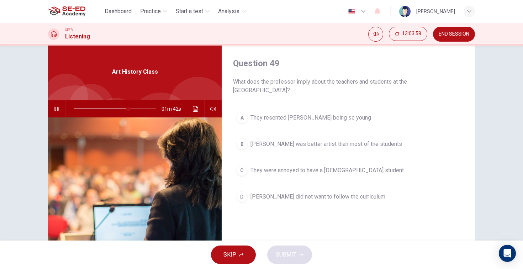
click at [358, 143] on span "[PERSON_NAME] was better artist than most of the students" at bounding box center [327, 144] width 152 height 9
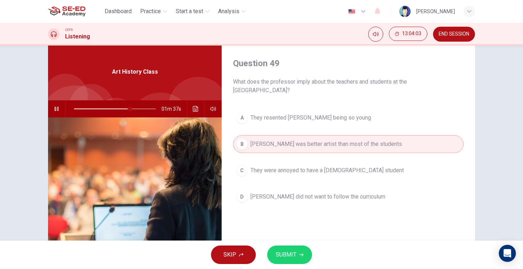
click at [300, 252] on button "SUBMIT" at bounding box center [289, 255] width 45 height 19
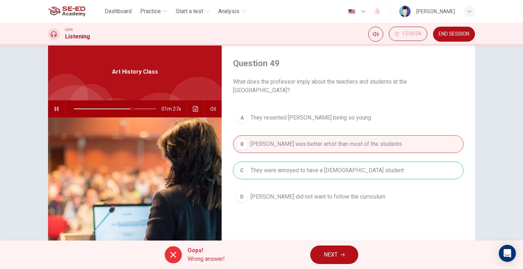
click at [345, 255] on icon "button" at bounding box center [343, 255] width 4 height 4
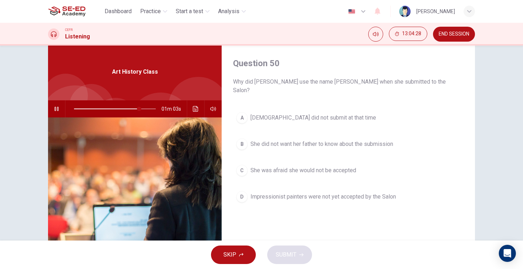
click at [357, 140] on span "She did not want her father to know about the submission" at bounding box center [322, 144] width 143 height 9
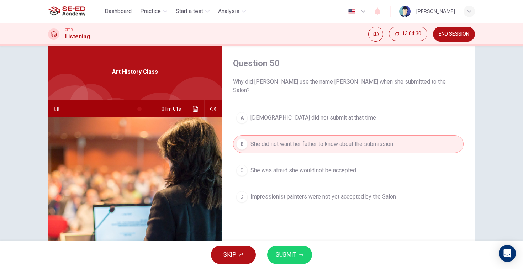
click at [294, 254] on span "SUBMIT" at bounding box center [286, 255] width 21 height 10
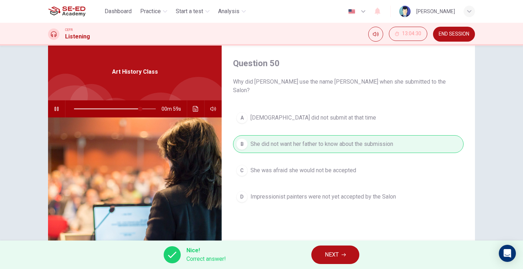
click at [343, 253] on icon "button" at bounding box center [344, 255] width 4 height 4
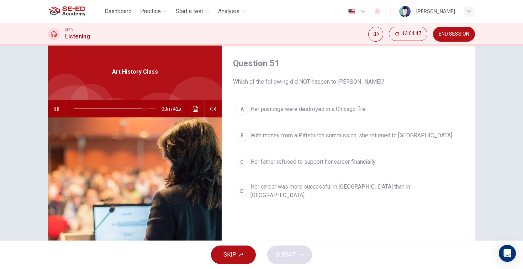
click at [331, 137] on span "With money from a Pittsburgh commission, she returned to [GEOGRAPHIC_DATA]" at bounding box center [352, 135] width 202 height 9
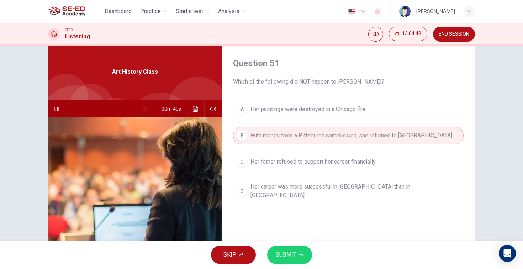
click at [298, 257] on button "SUBMIT" at bounding box center [289, 255] width 45 height 19
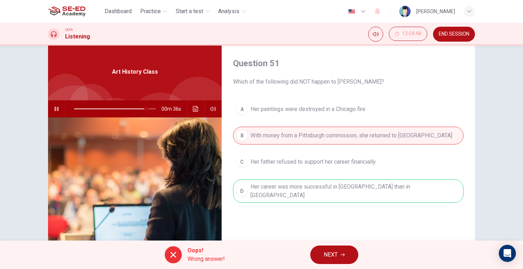
click at [332, 256] on span "NEXT" at bounding box center [331, 255] width 14 height 10
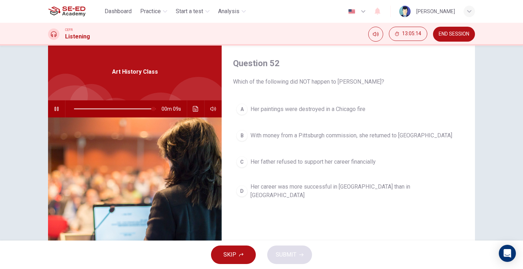
click at [281, 138] on span "With money from a Pittsburgh commission, she returned to [GEOGRAPHIC_DATA]" at bounding box center [352, 135] width 202 height 9
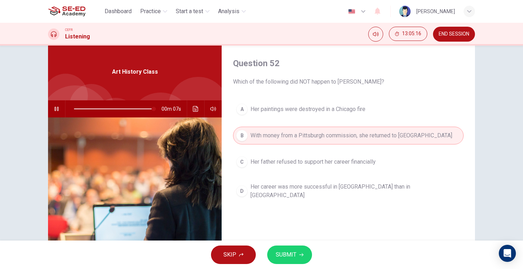
click at [290, 250] on span "SUBMIT" at bounding box center [286, 255] width 21 height 10
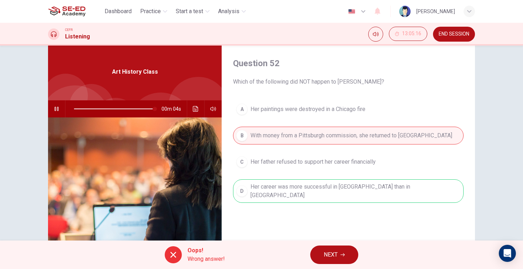
click at [333, 255] on span "NEXT" at bounding box center [331, 255] width 14 height 10
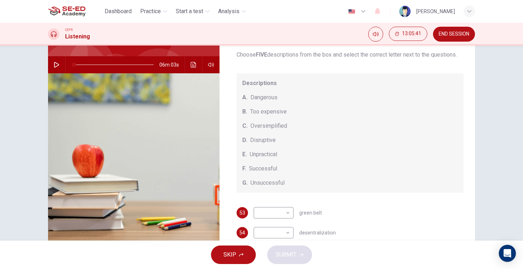
scroll to position [60, 0]
click at [56, 66] on icon "button" at bounding box center [57, 65] width 6 height 6
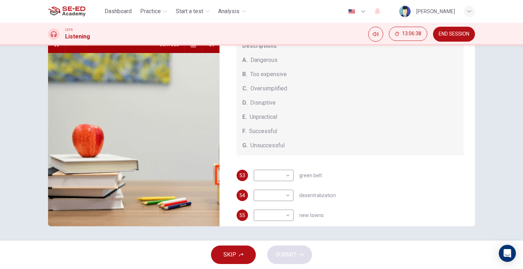
scroll to position [12, 0]
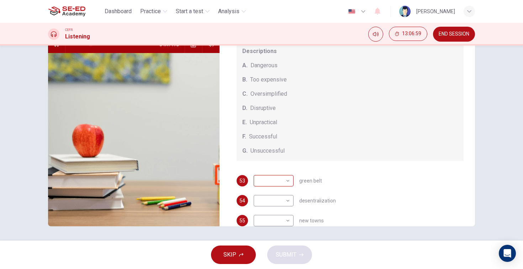
click at [290, 183] on body "This site uses cookies, as explained in our Privacy Policy . If you agree to th…" at bounding box center [261, 134] width 523 height 269
click at [275, 244] on li "F" at bounding box center [274, 246] width 40 height 11
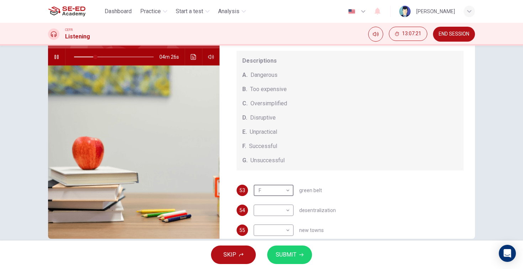
scroll to position [64, 0]
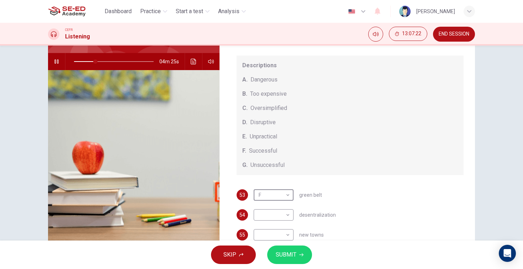
click at [85, 61] on span at bounding box center [114, 62] width 80 height 10
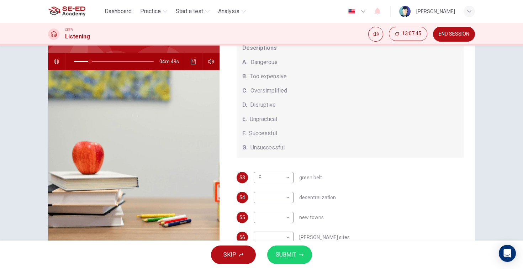
scroll to position [33, 0]
click at [288, 176] on body "This site uses cookies, as explained in our Privacy Policy . If you agree to th…" at bounding box center [261, 134] width 523 height 269
click at [279, 214] on li "C" at bounding box center [274, 210] width 40 height 11
click at [289, 197] on body "This site uses cookies, as explained in our Privacy Policy . If you agree to th…" at bounding box center [261, 134] width 523 height 269
click at [285, 232] on li "E" at bounding box center [274, 234] width 40 height 11
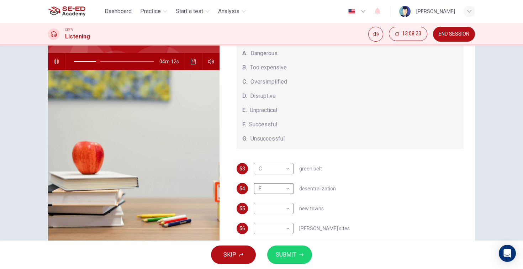
scroll to position [39, 0]
click at [289, 209] on body "This site uses cookies, as explained in our Privacy Policy . If you agree to th…" at bounding box center [261, 134] width 523 height 269
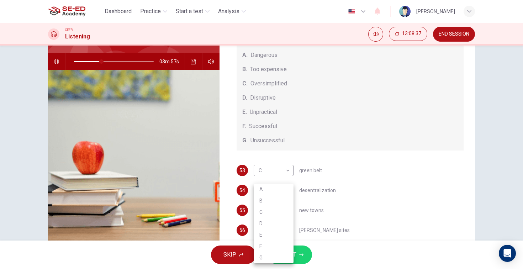
click at [278, 202] on li "B" at bounding box center [274, 200] width 40 height 11
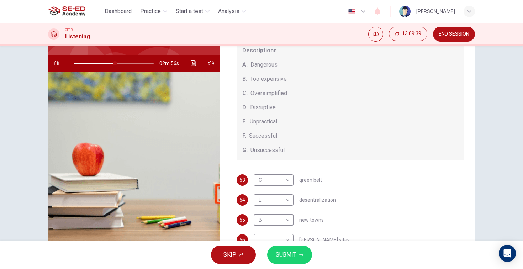
scroll to position [31, 0]
click at [109, 63] on span at bounding box center [114, 63] width 80 height 10
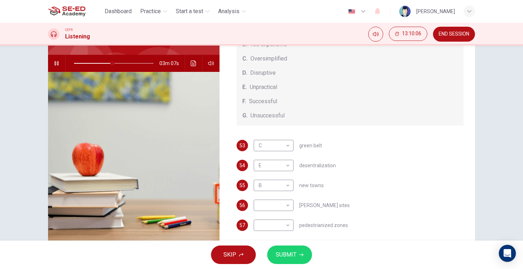
scroll to position [66, 0]
click at [289, 228] on body "This site uses cookies, as explained in our Privacy Policy . If you agree to th…" at bounding box center [261, 134] width 523 height 269
click at [276, 220] on li "D" at bounding box center [274, 223] width 40 height 11
click at [57, 63] on icon "button" at bounding box center [57, 64] width 6 height 6
click at [105, 63] on span at bounding box center [97, 63] width 47 height 1
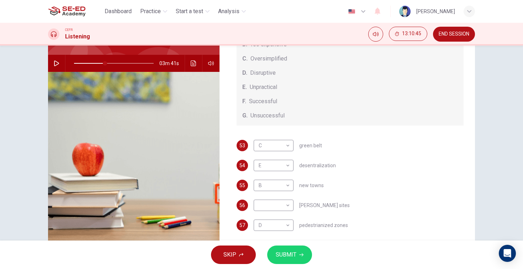
click at [57, 64] on icon "button" at bounding box center [56, 64] width 5 height 6
click at [93, 63] on span at bounding box center [90, 63] width 32 height 1
click at [286, 207] on body "This site uses cookies, as explained in our Privacy Policy . If you agree to th…" at bounding box center [261, 134] width 523 height 269
click at [287, 187] on li "A" at bounding box center [274, 189] width 40 height 11
click at [300, 252] on button "SUBMIT" at bounding box center [289, 255] width 45 height 19
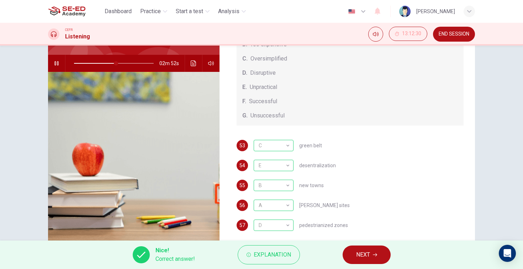
click at [59, 63] on icon "button" at bounding box center [57, 64] width 6 height 6
click at [373, 256] on icon "button" at bounding box center [375, 255] width 4 height 4
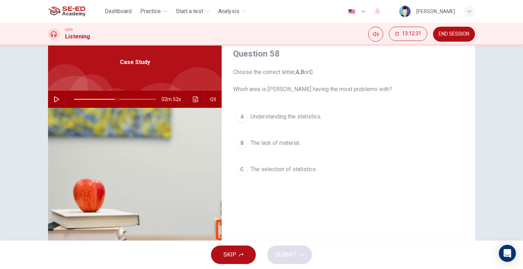
scroll to position [23, 0]
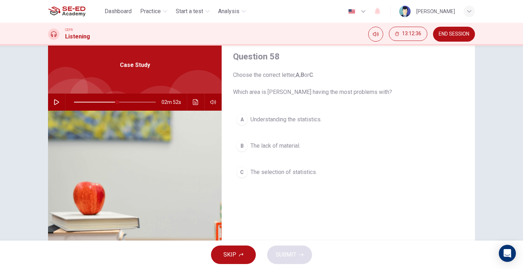
click at [58, 103] on icon "button" at bounding box center [56, 102] width 5 height 6
click at [126, 103] on span at bounding box center [128, 102] width 4 height 4
click at [247, 179] on button "C The selection of statistics." at bounding box center [348, 172] width 231 height 18
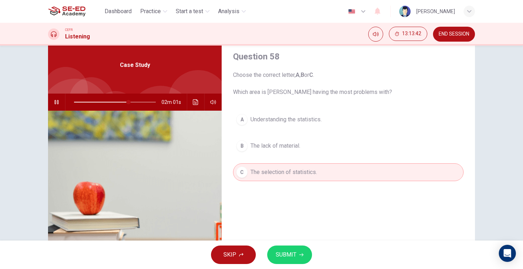
click at [290, 258] on span "SUBMIT" at bounding box center [286, 255] width 21 height 10
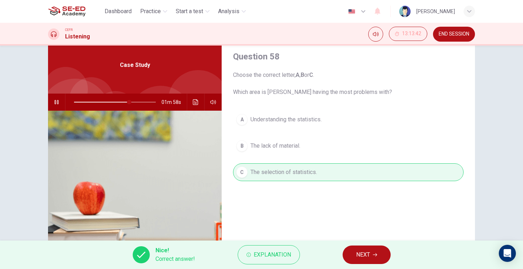
click at [379, 259] on button "NEXT" at bounding box center [367, 255] width 48 height 19
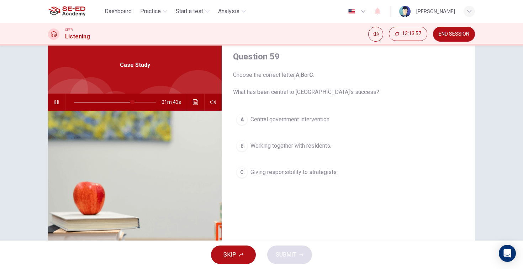
click at [56, 103] on icon "button" at bounding box center [57, 102] width 6 height 6
click at [131, 101] on span at bounding box center [133, 102] width 4 height 4
click at [60, 104] on button "button" at bounding box center [56, 102] width 11 height 17
click at [59, 101] on icon "button" at bounding box center [57, 102] width 6 height 6
click at [58, 103] on icon "button" at bounding box center [56, 102] width 5 height 6
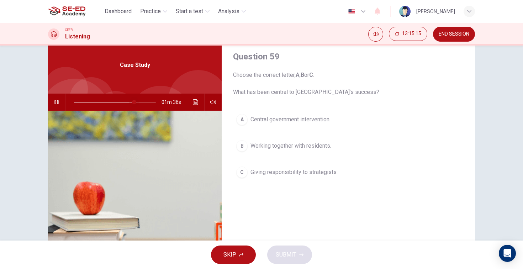
click at [132, 103] on span at bounding box center [134, 102] width 4 height 4
click at [127, 103] on span at bounding box center [127, 102] width 4 height 4
click at [134, 103] on span at bounding box center [136, 102] width 4 height 4
click at [127, 101] on span at bounding box center [129, 102] width 4 height 4
click at [280, 123] on span "Central government intervention." at bounding box center [291, 119] width 80 height 9
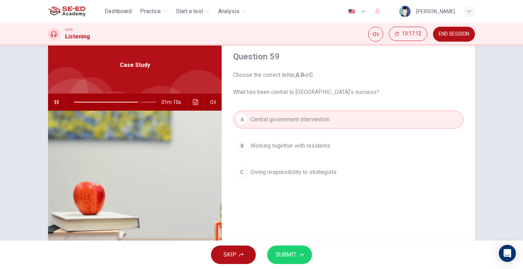
click at [276, 142] on span "Working together with residents." at bounding box center [291, 146] width 81 height 9
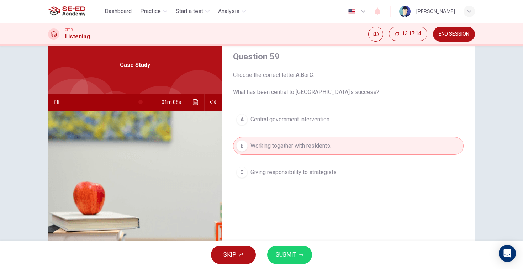
click at [293, 261] on button "SUBMIT" at bounding box center [289, 255] width 45 height 19
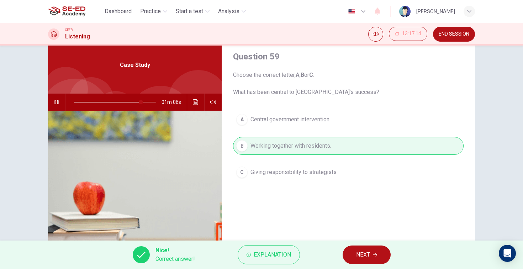
click at [362, 255] on span "NEXT" at bounding box center [363, 255] width 14 height 10
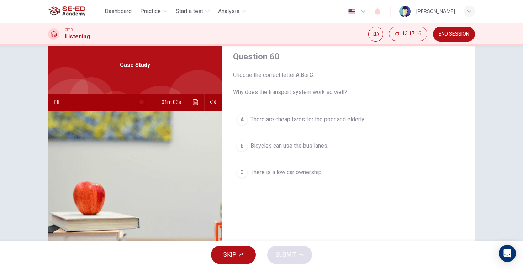
click at [140, 103] on span at bounding box center [142, 102] width 4 height 4
click at [57, 102] on icon "button" at bounding box center [57, 102] width 6 height 6
click at [58, 102] on icon "button" at bounding box center [56, 102] width 5 height 6
click at [356, 124] on span "There are cheap fares for the poor and elderly." at bounding box center [308, 119] width 115 height 9
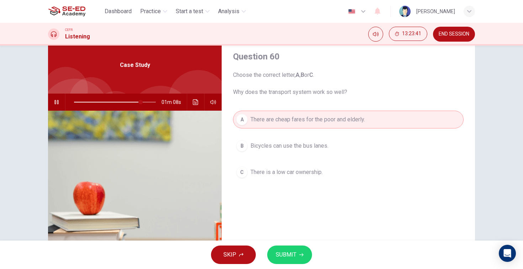
click at [299, 259] on button "SUBMIT" at bounding box center [289, 255] width 45 height 19
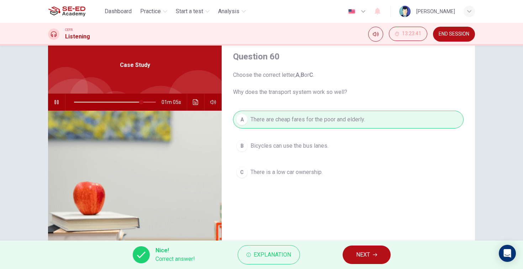
click at [383, 255] on button "NEXT" at bounding box center [367, 255] width 48 height 19
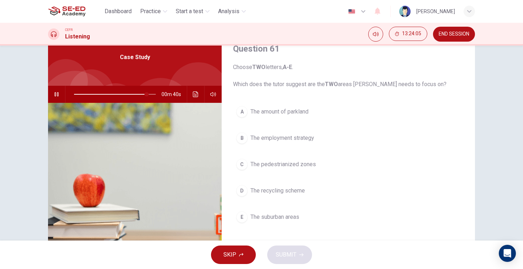
scroll to position [41, 0]
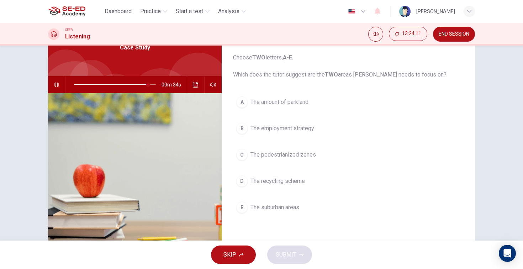
click at [299, 101] on span "The amount of parkland" at bounding box center [280, 102] width 58 height 9
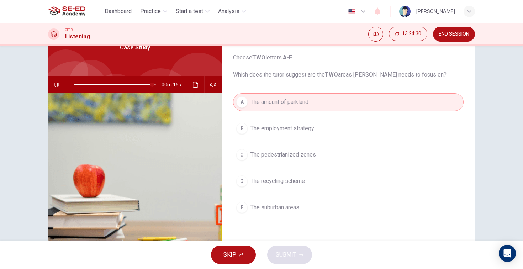
click at [310, 181] on button "D The recycling scheme" at bounding box center [348, 181] width 231 height 18
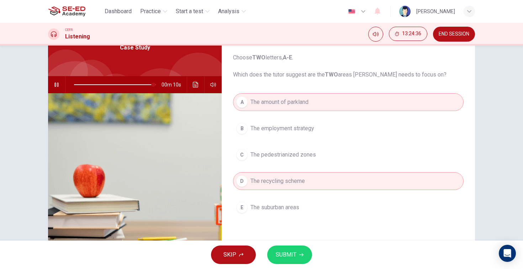
click at [304, 257] on button "SUBMIT" at bounding box center [289, 255] width 45 height 19
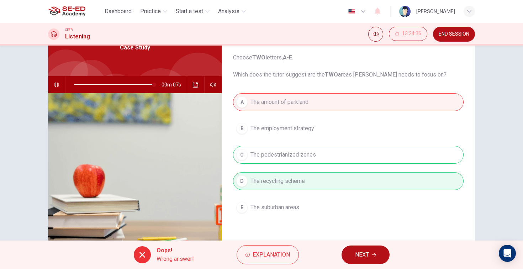
click at [360, 245] on div "Oops! Wrong answer! Explanation NEXT" at bounding box center [261, 255] width 523 height 28
click at [366, 253] on span "NEXT" at bounding box center [362, 255] width 14 height 10
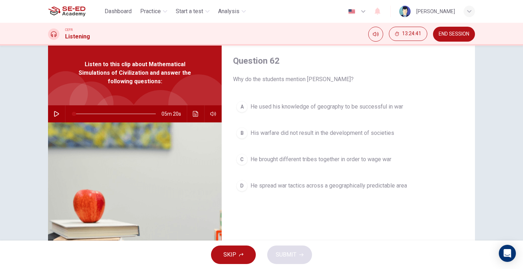
scroll to position [1, 0]
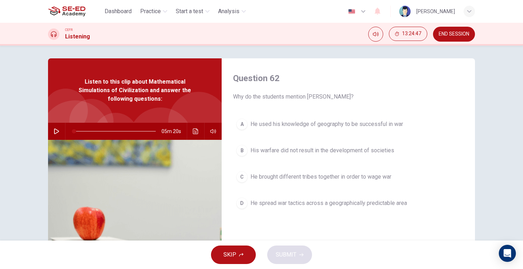
click at [58, 129] on icon "button" at bounding box center [57, 132] width 6 height 6
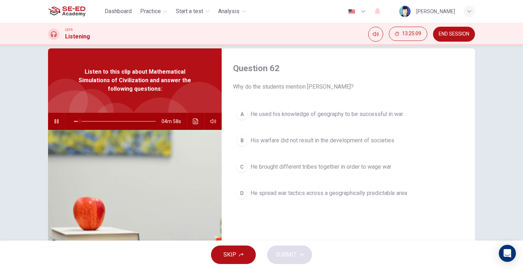
scroll to position [12, 0]
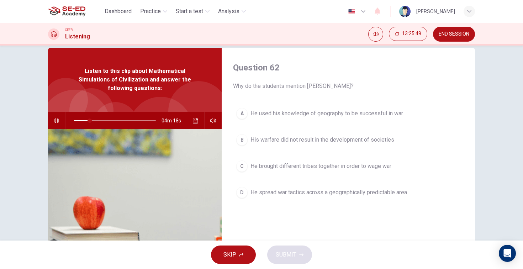
click at [56, 121] on icon "button" at bounding box center [57, 121] width 6 height 6
click at [454, 36] on span "END SESSION" at bounding box center [454, 34] width 31 height 6
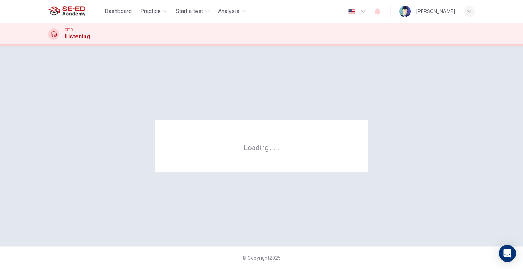
scroll to position [0, 0]
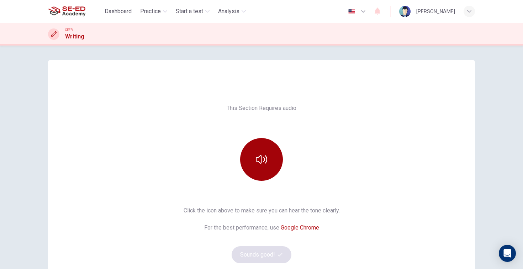
click at [266, 162] on icon "button" at bounding box center [261, 159] width 11 height 11
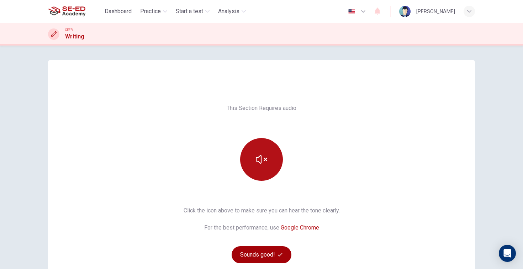
click at [272, 253] on button "Sounds good!" at bounding box center [262, 254] width 60 height 17
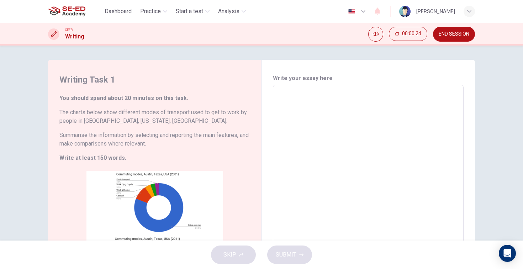
click at [447, 37] on span "END SESSION" at bounding box center [454, 34] width 31 height 6
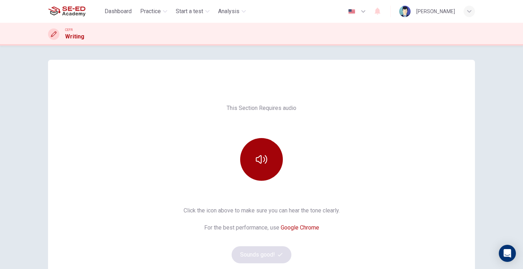
click at [276, 162] on button "button" at bounding box center [261, 159] width 43 height 43
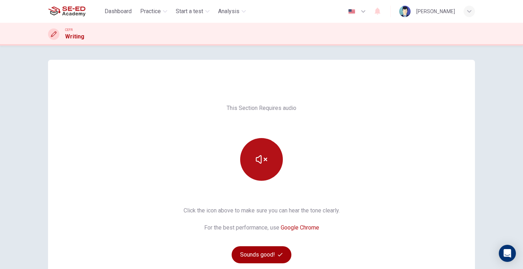
click at [270, 253] on button "Sounds good!" at bounding box center [262, 254] width 60 height 17
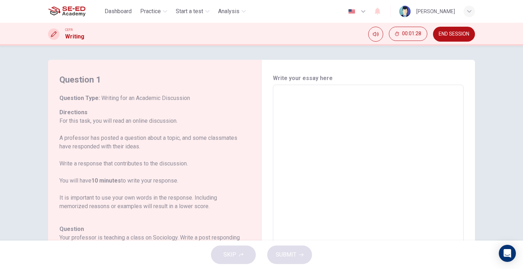
click at [59, 96] on div "Question 1 Question Type : Writing for an Academic Discussion Directions For th…" at bounding box center [155, 204] width 214 height 288
drag, startPoint x: 60, startPoint y: 96, endPoint x: 126, endPoint y: 141, distance: 79.3
click at [126, 141] on div "Question Type : Writing for an Academic Discussion Directions For this task, yo…" at bounding box center [150, 253] width 182 height 319
click at [68, 102] on h6 "Question Type : Writing for an Academic Discussion" at bounding box center [150, 98] width 182 height 9
drag, startPoint x: 60, startPoint y: 97, endPoint x: 151, endPoint y: 184, distance: 126.1
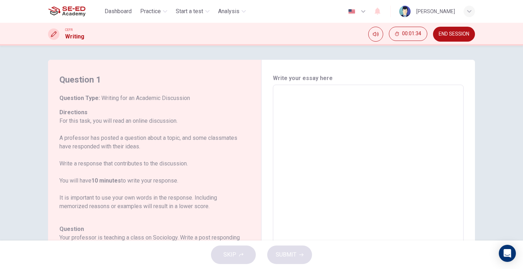
click at [151, 184] on div "Question Type : Writing for an Academic Discussion Directions For this task, yo…" at bounding box center [150, 253] width 182 height 319
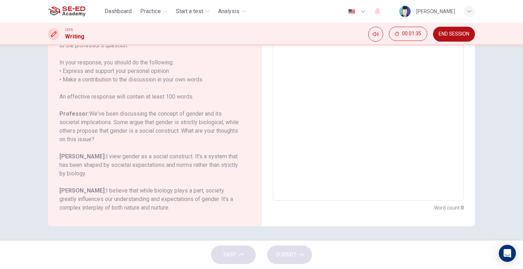
scroll to position [122, 0]
drag, startPoint x: 150, startPoint y: 208, endPoint x: 109, endPoint y: 156, distance: 66.2
click at [108, 157] on div "Question Your professor is teaching a class on Sociology. Write a post respondi…" at bounding box center [150, 118] width 182 height 188
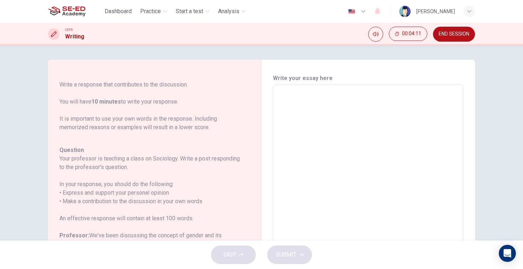
scroll to position [0, 0]
click at [332, 110] on textarea at bounding box center [368, 203] width 181 height 226
click at [342, 96] on textarea at bounding box center [368, 203] width 181 height 226
click at [320, 86] on div "x ​" at bounding box center [368, 203] width 191 height 238
click at [285, 98] on textarea at bounding box center [368, 203] width 181 height 226
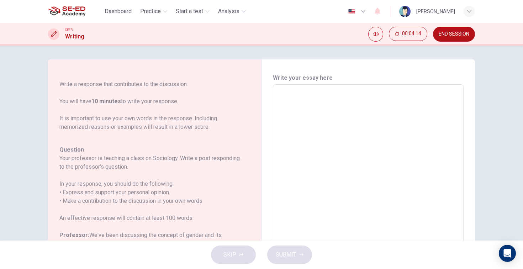
click at [285, 98] on textarea at bounding box center [368, 203] width 181 height 226
click at [212, 126] on p "For this task, you will read an online discussion. A professor has posted a que…" at bounding box center [150, 84] width 182 height 94
click at [292, 101] on textarea at bounding box center [368, 203] width 181 height 226
type textarea "f"
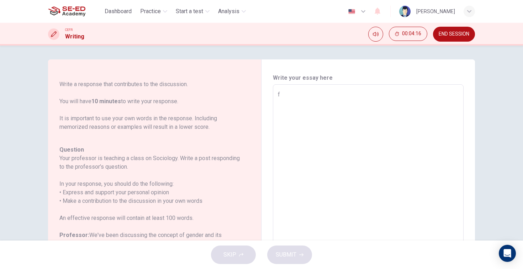
type textarea "x"
type textarea "f\"
type textarea "x"
type textarea "f"
type textarea "x"
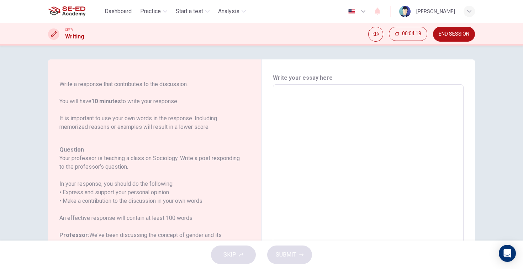
type textarea "'"
type textarea "x"
type textarea "I"
type textarea "x"
type textarea "I"
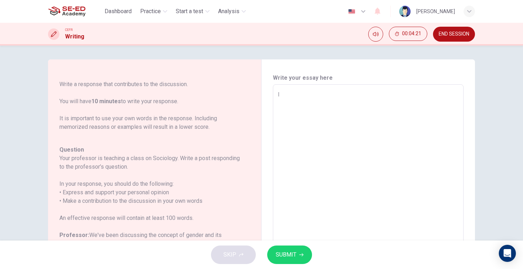
type textarea "x"
type textarea "I b"
type textarea "x"
type textarea "I be"
type textarea "x"
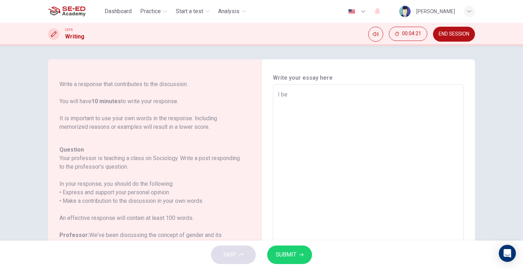
type textarea "I bel"
type textarea "x"
type textarea "I bele"
type textarea "x"
type textarea "I belei"
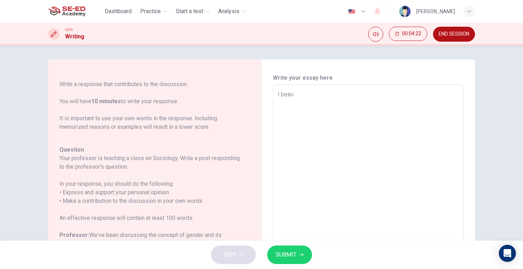
type textarea "x"
type textarea "I bele"
type textarea "x"
type textarea "I bel"
type textarea "x"
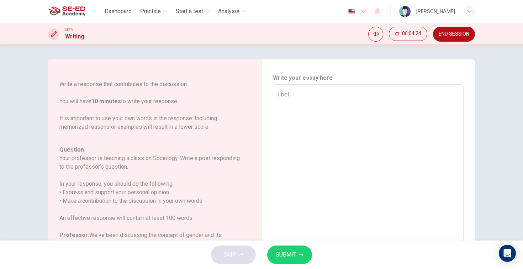
type textarea "I beli"
type textarea "x"
type textarea "I belie"
type textarea "x"
type textarea "I believ"
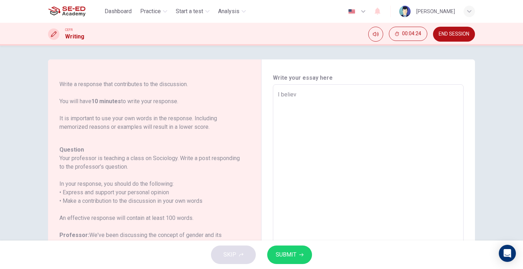
type textarea "x"
type textarea "I believe"
type textarea "x"
type textarea "I believe"
type textarea "x"
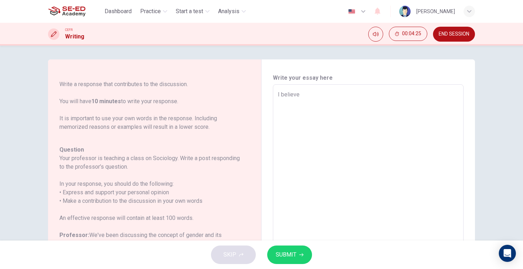
type textarea "I believe h"
type textarea "x"
type textarea "I believe"
type textarea "x"
type textarea "I believe t"
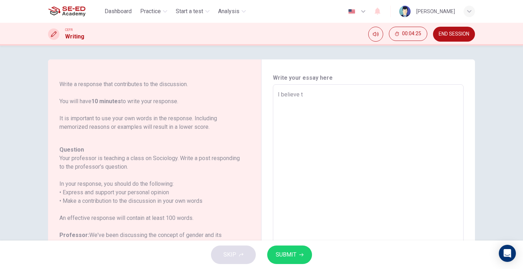
type textarea "x"
type textarea "I believe th"
type textarea "x"
type textarea "I believe tha"
type textarea "x"
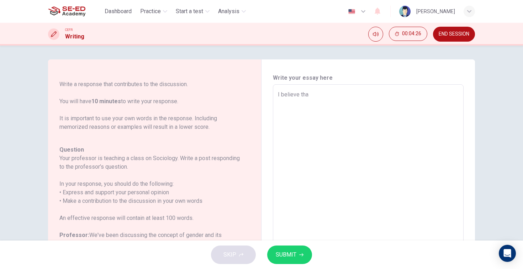
type textarea "I believe that"
type textarea "x"
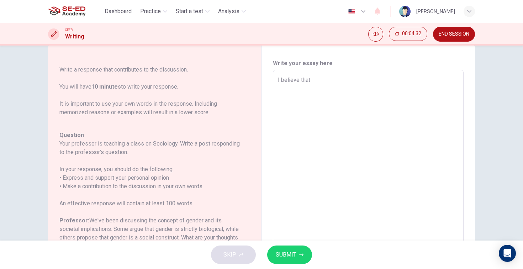
scroll to position [14, 0]
type textarea "I believe that"
type textarea "x"
type textarea "I believe that g"
type textarea "x"
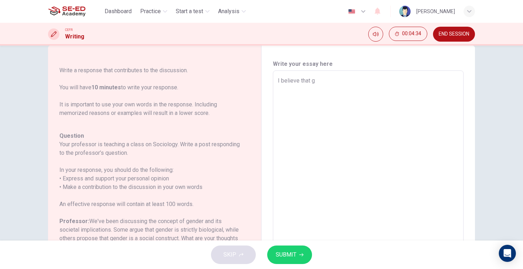
type textarea "I believe that ge"
type textarea "x"
type textarea "I believe that gen"
type textarea "x"
type textarea "I believe that gend"
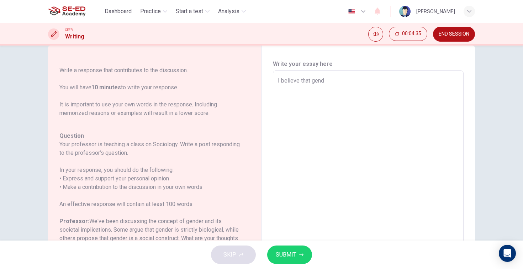
type textarea "x"
type textarea "I believe that gende"
type textarea "x"
type textarea "I believe that gender"
type textarea "x"
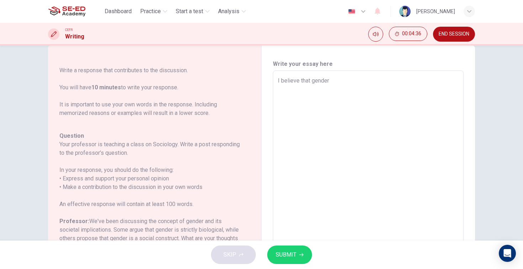
type textarea "I believe that gender"
type textarea "x"
type textarea "I believe that gender s"
type textarea "x"
type textarea "I believe that gender si"
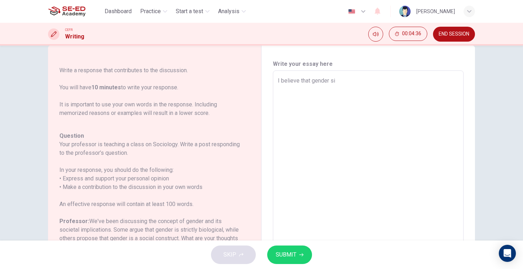
type textarea "x"
type textarea "I believe that gender si"
type textarea "x"
type textarea "I believe that gender si."
type textarea "x"
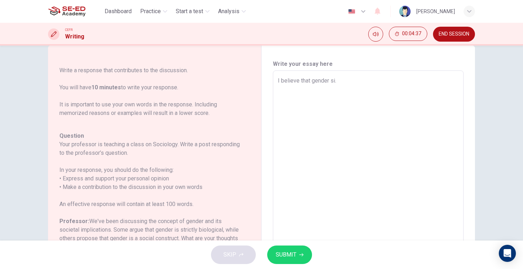
type textarea "I believe that gender si."
type textarea "x"
type textarea "I believe that gender si"
type textarea "x"
type textarea "I believe that gender s"
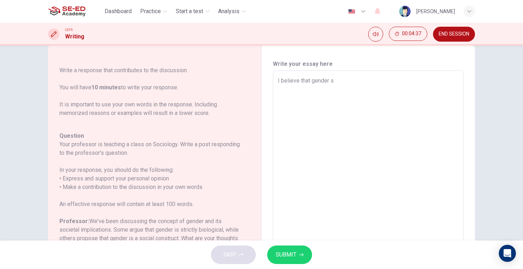
type textarea "x"
type textarea "I believe that gender"
type textarea "x"
type textarea "I believe that gender i"
type textarea "x"
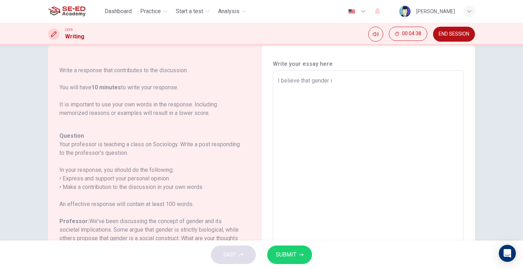
type textarea "I believe that gender is"
type textarea "x"
type textarea "I believe that gender is"
type textarea "x"
type textarea "I believe that gender is s"
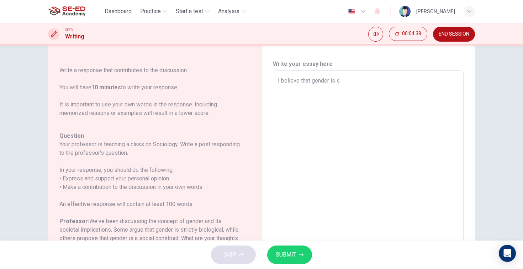
type textarea "x"
type textarea "I believe that gender is sh"
type textarea "x"
type textarea "I believe that gender is sha"
type textarea "x"
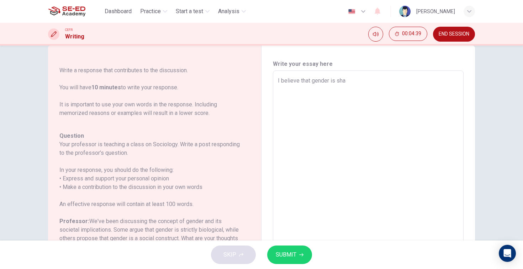
type textarea "I believe that gender is shap"
type textarea "x"
type textarea "I believe that gender is shape"
type textarea "x"
type textarea "I believe that gender is shaped"
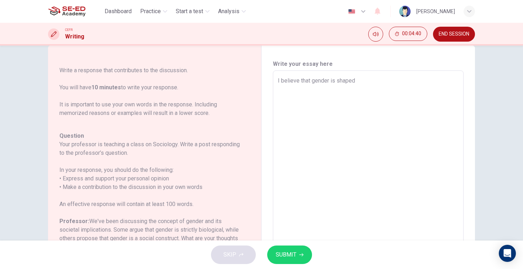
type textarea "x"
type textarea "I believe that gender is shaped"
type textarea "x"
type textarea "I believe that gender is shaped b"
type textarea "x"
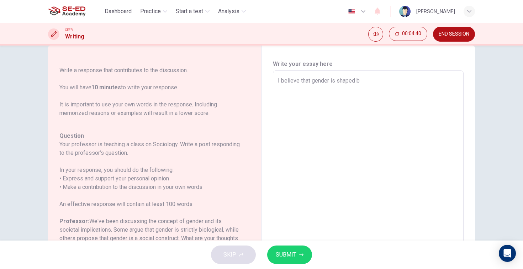
type textarea "I believe that gender is shaped by"
type textarea "x"
type textarea "I believe that gender is shaped by"
type textarea "x"
type textarea "I believe that gender is shaped by n"
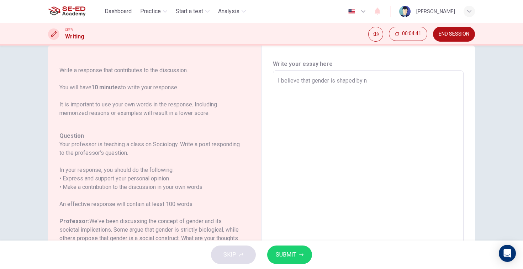
type textarea "x"
type textarea "I believe that gender is shaped by no"
type textarea "x"
type textarea "I believe that gender is shaped by not"
type textarea "x"
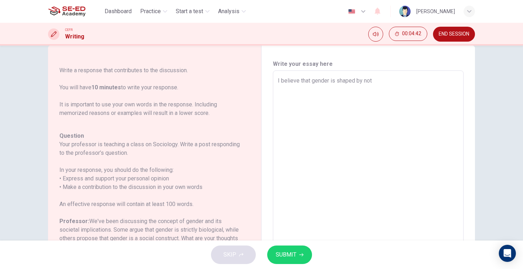
type textarea "I believe that gender is shaped by not"
type textarea "x"
type textarea "I believe that gender is shaped by not o"
type textarea "x"
type textarea "I believe that gender is shaped by not on"
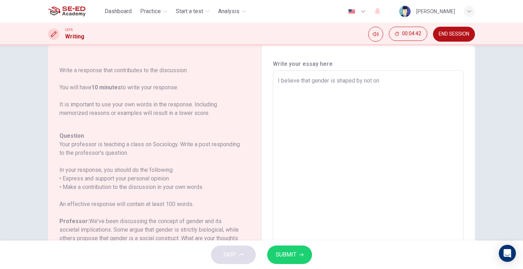
type textarea "x"
type textarea "I believe that gender is shaped by not onl"
type textarea "x"
type textarea "I believe that gender is shaped by not only"
type textarea "x"
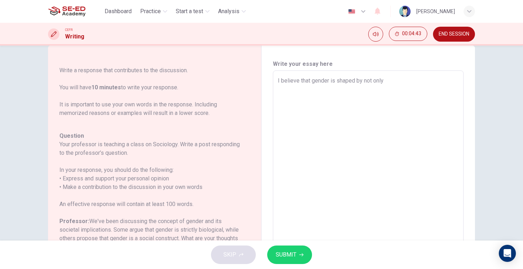
type textarea "I believe that gender is shaped by not only"
type textarea "x"
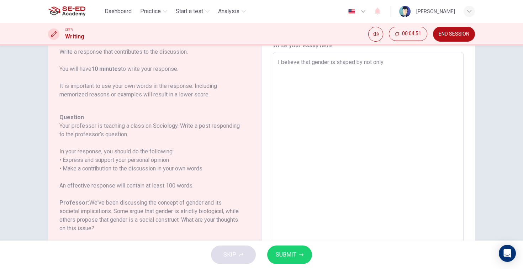
scroll to position [18, 0]
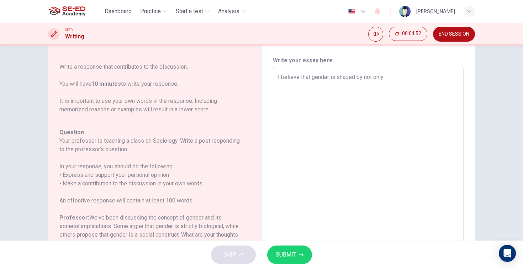
type textarea "I believe that gender is shaped by not only b"
type textarea "x"
type textarea "I believe that gender is shaped by not only bi"
type textarea "x"
type textarea "I believe that gender is shaped by not only bio"
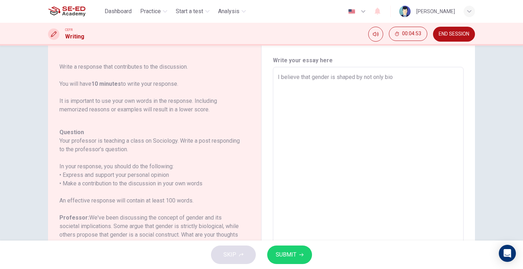
type textarea "x"
type textarea "I believe that gender is shaped by not only biol"
type textarea "x"
type textarea "I believe that gender is shaped by not only biolo"
type textarea "x"
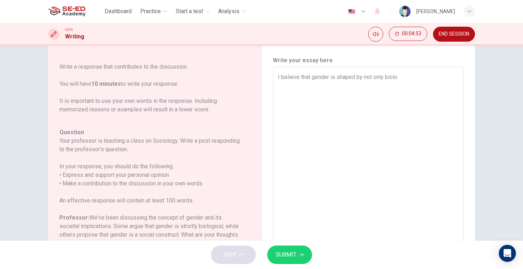
type textarea "I believe that gender is shaped by not only biolog"
type textarea "x"
type textarea "I believe that gender is shaped by not only biologi"
type textarea "x"
type textarea "I believe that gender is shaped by not only biologic"
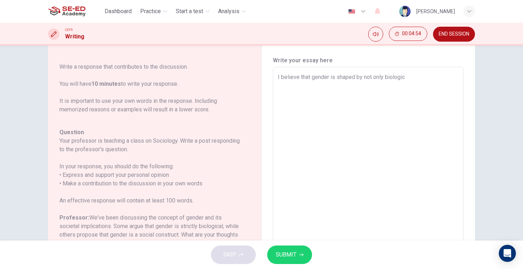
type textarea "x"
type textarea "I believe that gender is shaped by not only biologica"
type textarea "x"
type textarea "I believe that gender is shaped by not only biological"
type textarea "x"
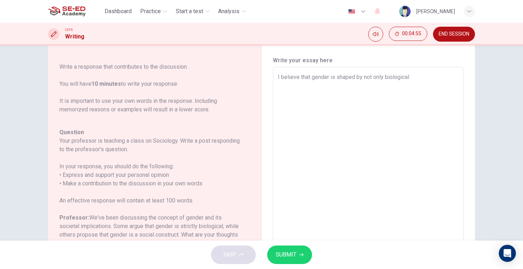
type textarea "I believe that gender is shaped by not only biological"
type textarea "x"
type textarea "I believe that gender is shaped by not only biological a"
type textarea "x"
type textarea "I believe that gender is shaped by not only biological an"
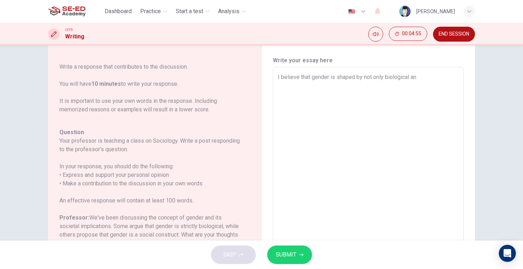
type textarea "x"
type textarea "I believe that gender is shaped by not only biological and"
type textarea "x"
type textarea "I believe that gender is shaped by not only biological and"
type textarea "x"
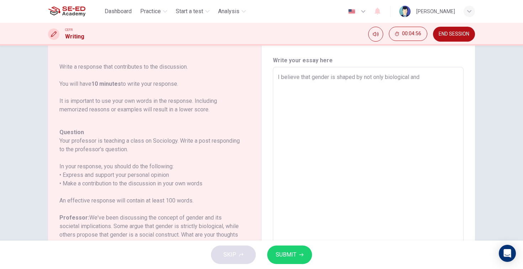
type textarea "I believe that gender is shaped by not only biological and s"
type textarea "x"
type textarea "I believe that gender is shaped by not only biological and so"
type textarea "x"
type textarea "I believe that gender is shaped by not only biological and soc"
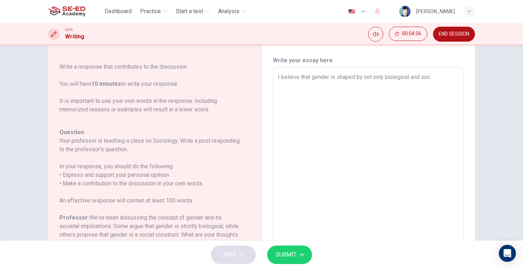
type textarea "x"
type textarea "I believe that gender is shaped by not only biological and soci"
type textarea "x"
type textarea "I believe that gender is shaped by not only biological and socia"
type textarea "x"
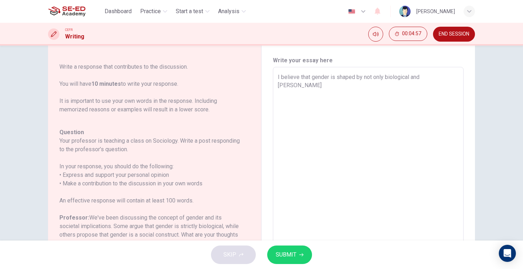
type textarea "I believe that gender is shaped by not only biological and social"
type textarea "x"
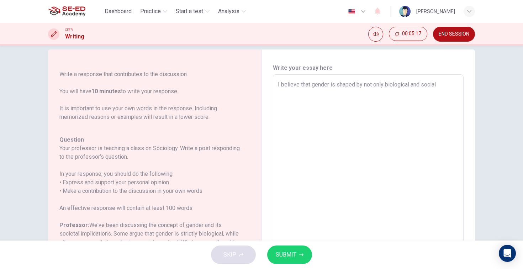
scroll to position [9, 0]
type textarea "I believe that gender is shaped by not only biological and social"
type textarea "x"
type textarea "I believe that gender is shaped by not only biological and social i"
type textarea "x"
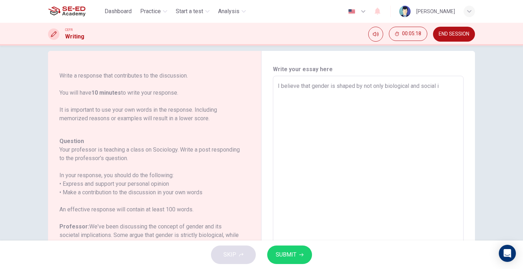
type textarea "I believe that gender is shaped by not only biological and social in"
type textarea "x"
type textarea "I believe that gender is shaped by not only biological and social inc"
type textarea "x"
type textarea "I believe that gender is shaped by not only biological and social in"
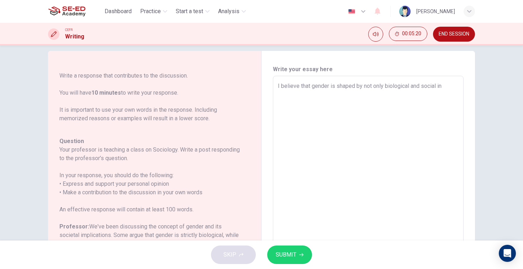
type textarea "x"
type textarea "I believe that gender is shaped by not only biological and social inf"
type textarea "x"
type textarea "I believe that gender is shaped by not only biological and social infl"
type textarea "x"
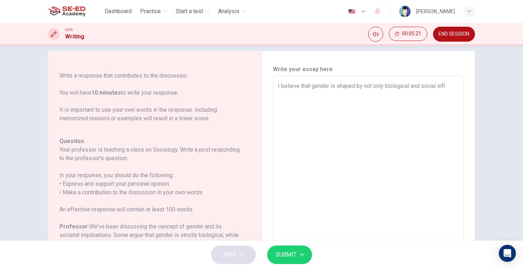
type textarea "I believe that gender is shaped by not only biological and social influ"
type textarea "x"
type textarea "I believe that gender is shaped by not only biological and social influe"
type textarea "x"
type textarea "I believe that gender is shaped by not only biological and social influen"
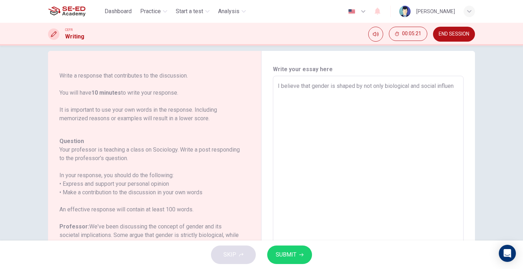
type textarea "x"
type textarea "I believe that gender is shaped by not only biological and social influenc"
type textarea "x"
type textarea "I believe that gender is shaped by not only biological and social influence"
type textarea "x"
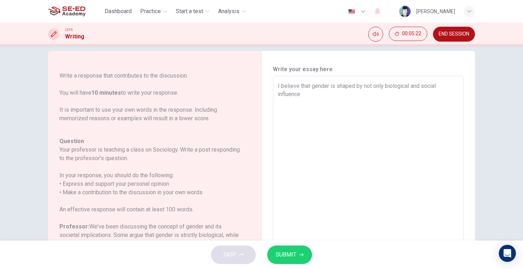
type textarea "I believe that gender is shaped by not only biological and social influence."
type textarea "x"
type textarea "I believe that gender is shaped by not only biological and social influence."
type textarea "x"
type textarea "I believe that gender is shaped by not only biological and social influence. B"
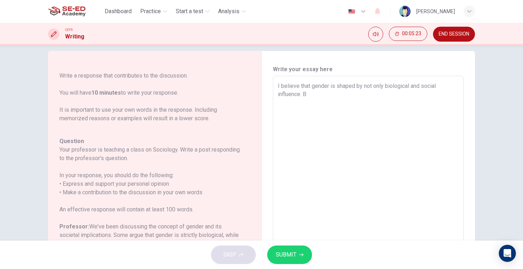
type textarea "x"
type textarea "I believe that gender is shaped by not only biological and social influence."
type textarea "x"
type textarea "I believe that gender is shaped by not only biological and social influence. G"
type textarea "x"
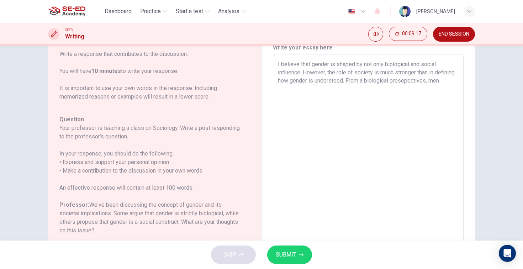
scroll to position [30, 0]
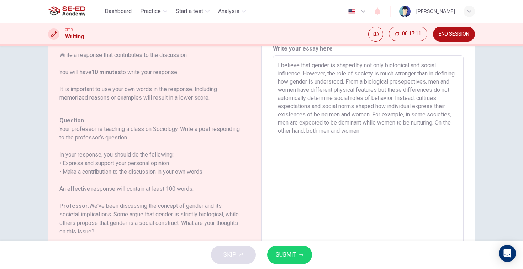
click at [351, 131] on textarea "I believe that gender is shaped by not only biological and social influence. Ho…" at bounding box center [368, 174] width 181 height 226
click at [443, 132] on textarea "I believe that gender is shaped by not only biological and social influence. Ho…" at bounding box center [368, 174] width 181 height 226
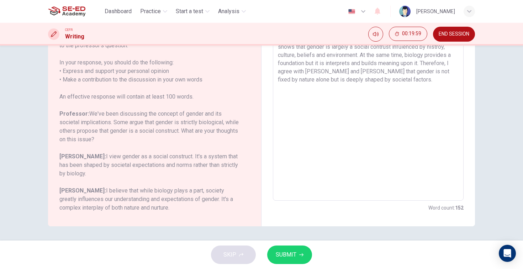
scroll to position [122, 0]
click at [287, 259] on span "SUBMIT" at bounding box center [286, 255] width 21 height 10
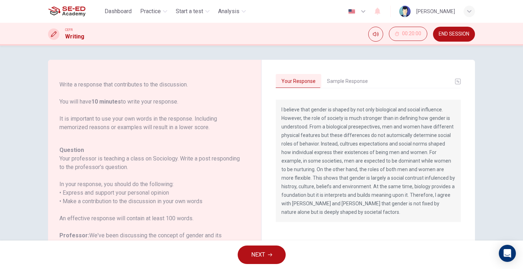
scroll to position [0, 0]
click at [349, 78] on button "Sample Response" at bounding box center [347, 81] width 52 height 15
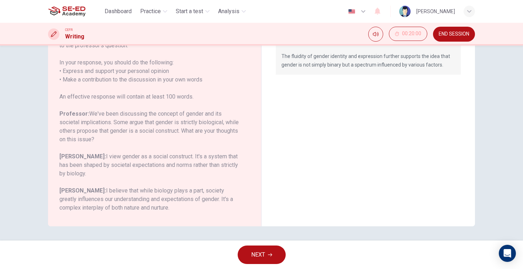
scroll to position [122, 0]
click at [261, 257] on span "NEXT" at bounding box center [258, 255] width 14 height 10
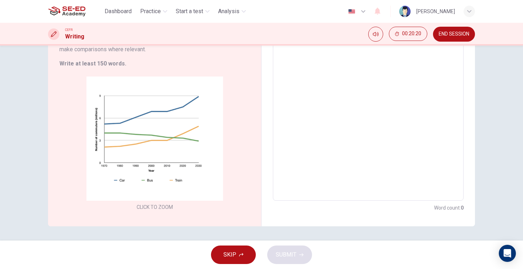
scroll to position [117, 0]
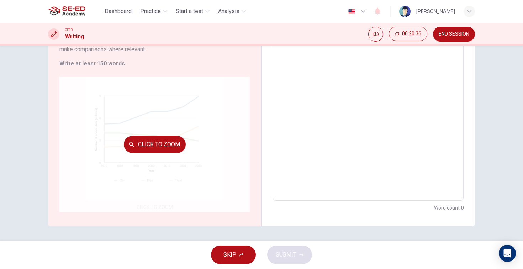
click at [173, 144] on button "Click to Zoom" at bounding box center [155, 144] width 62 height 17
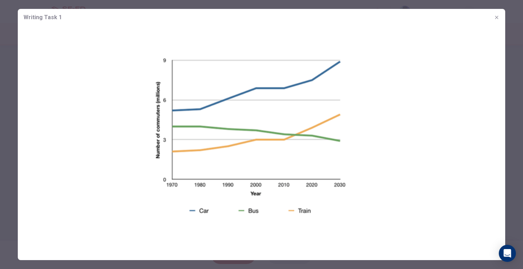
click at [497, 15] on icon "button" at bounding box center [497, 18] width 6 height 6
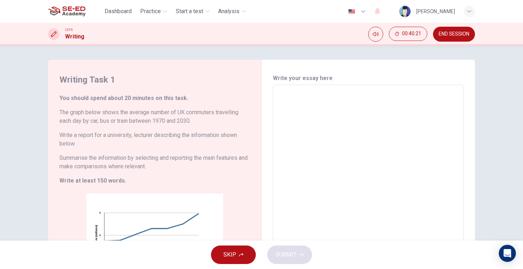
scroll to position [0, 0]
click at [305, 124] on textarea at bounding box center [368, 201] width 181 height 221
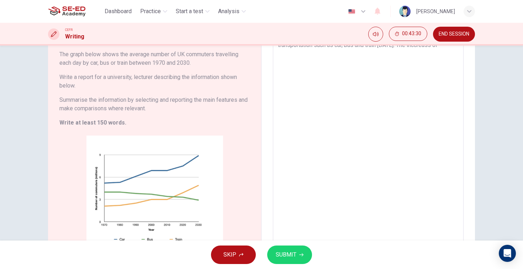
scroll to position [58, 0]
